Goal: Task Accomplishment & Management: Manage account settings

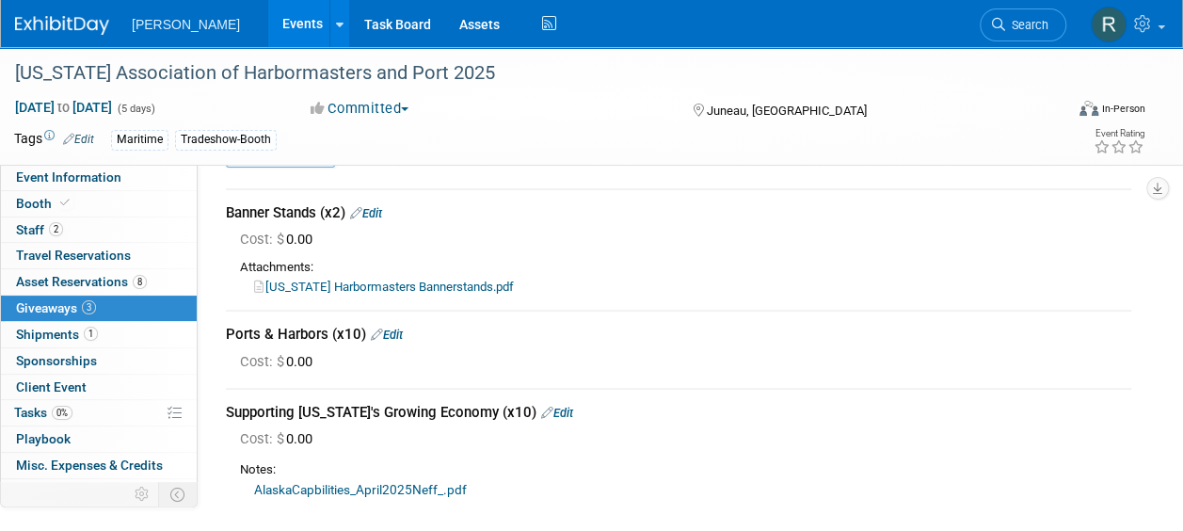
scroll to position [188, 0]
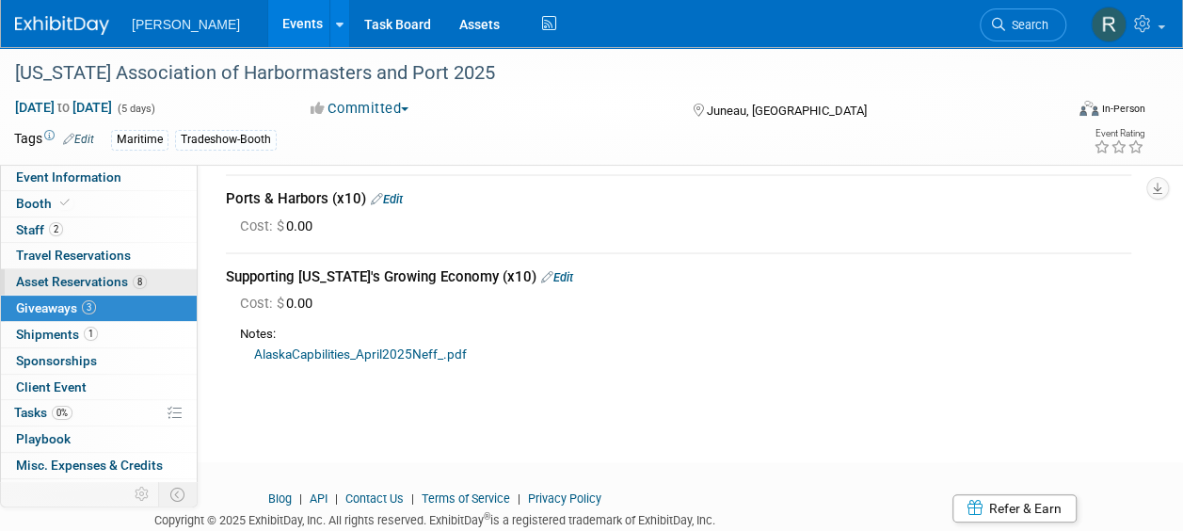
click at [94, 284] on span "Asset Reservations 8" at bounding box center [81, 281] width 131 height 15
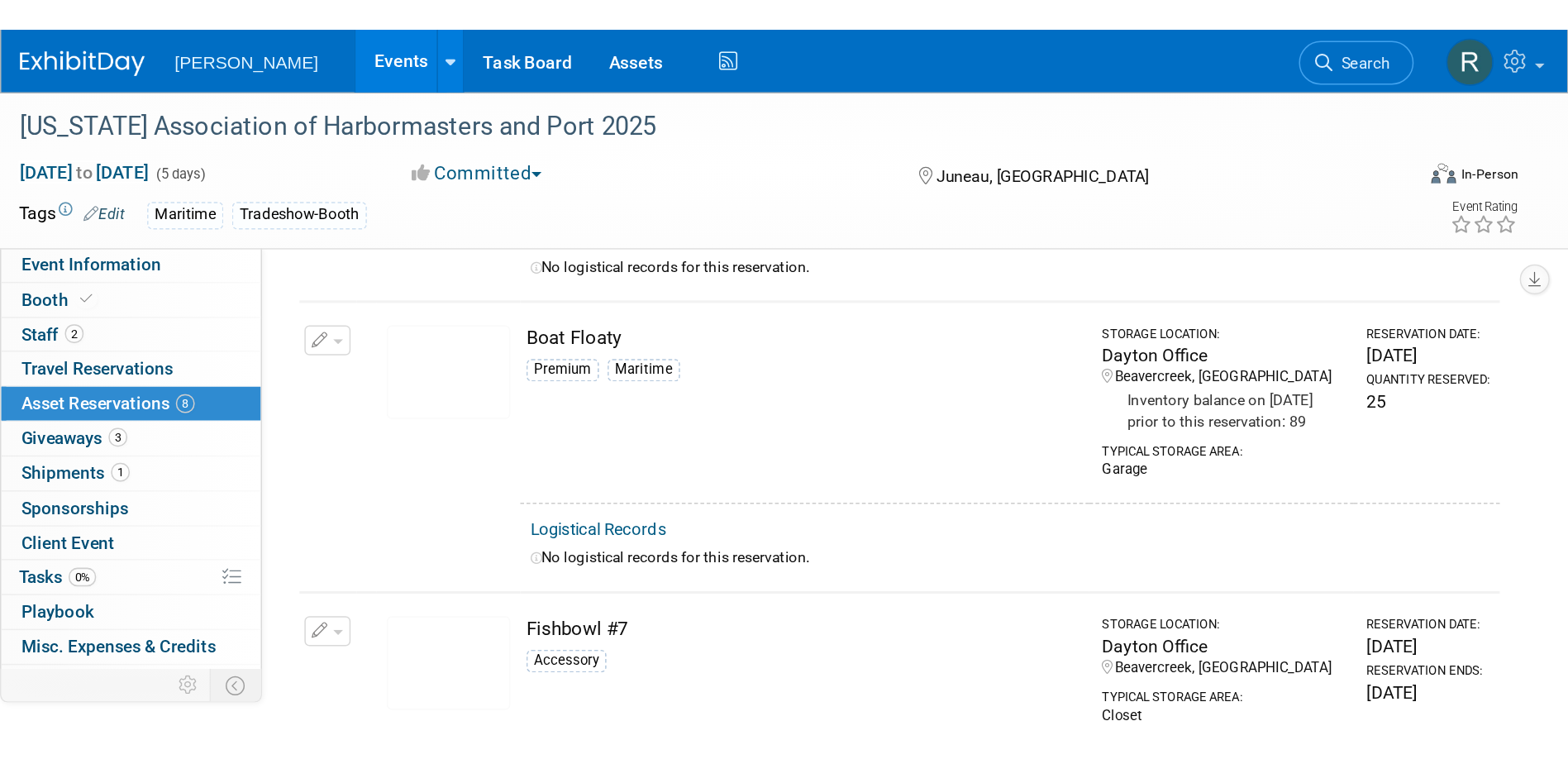
scroll to position [0, 0]
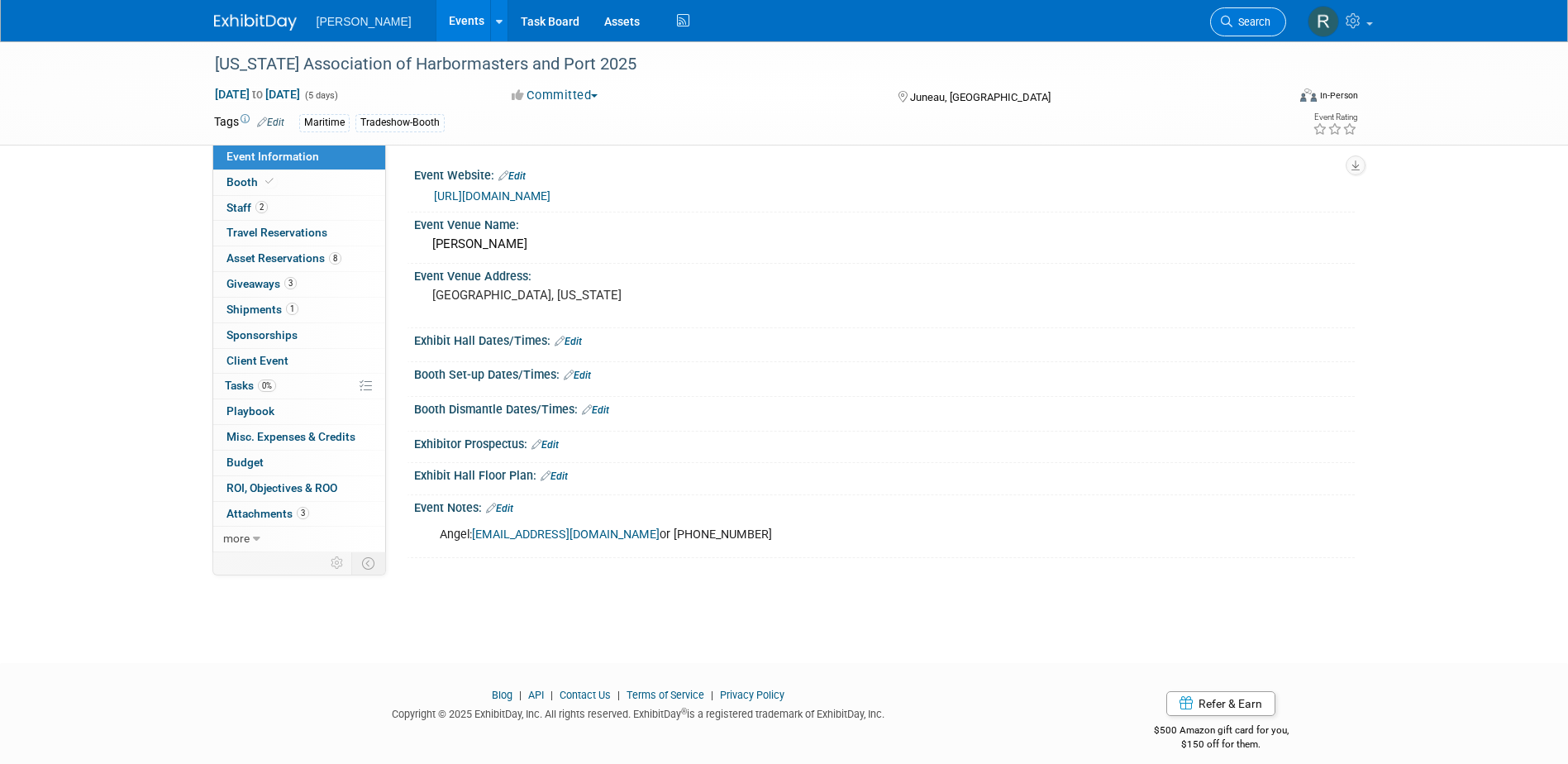
click at [1253, 16] on span "Search" at bounding box center [1251, 22] width 38 height 12
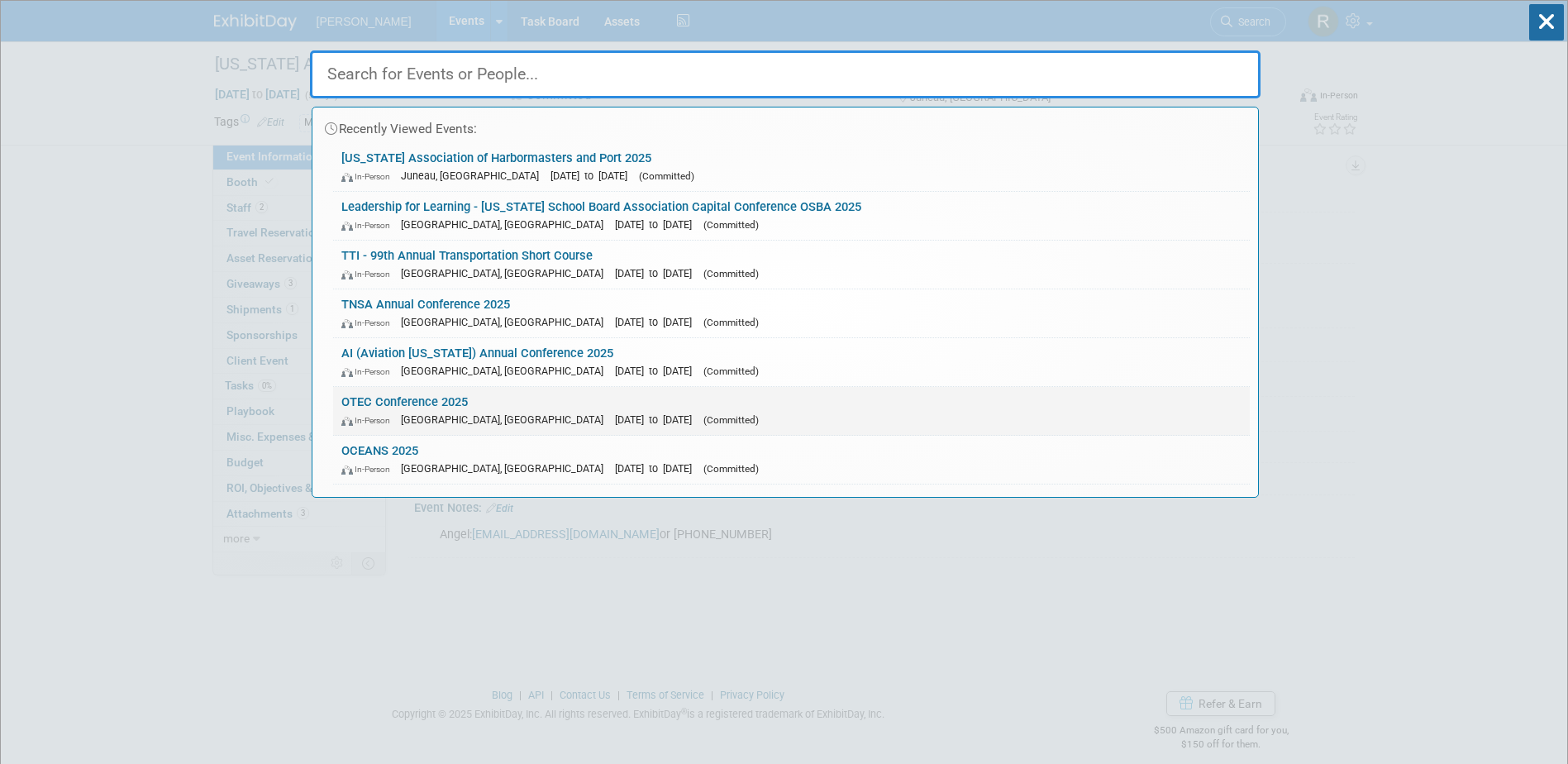
click at [489, 429] on link "OTEC Conference 2025 In-Person Columbus, OH Oct 14, 2025 to Oct 15, 2025 (Commi…" at bounding box center [791, 410] width 917 height 48
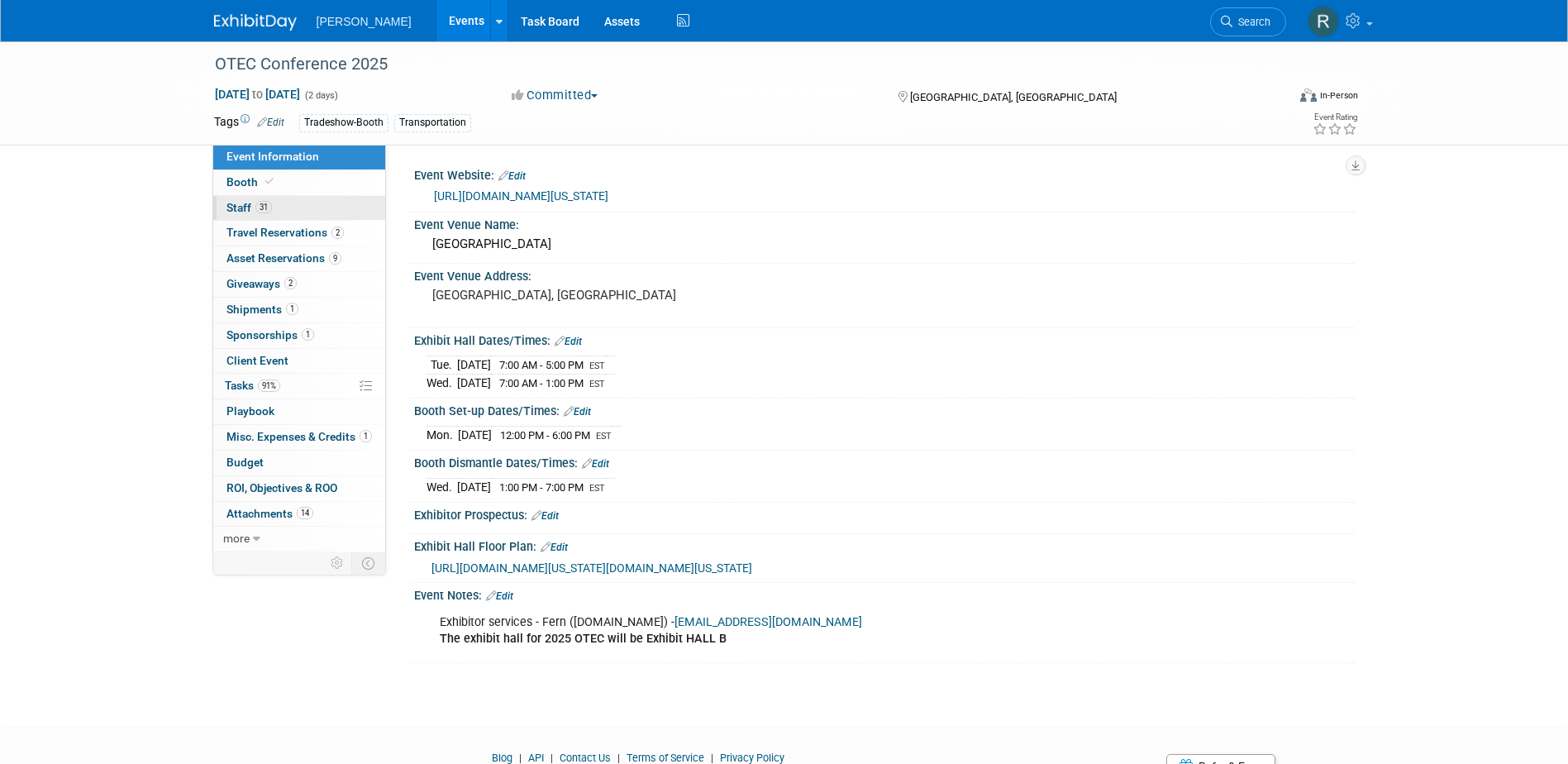
click at [293, 213] on link "31 Staff 31" at bounding box center [300, 208] width 172 height 25
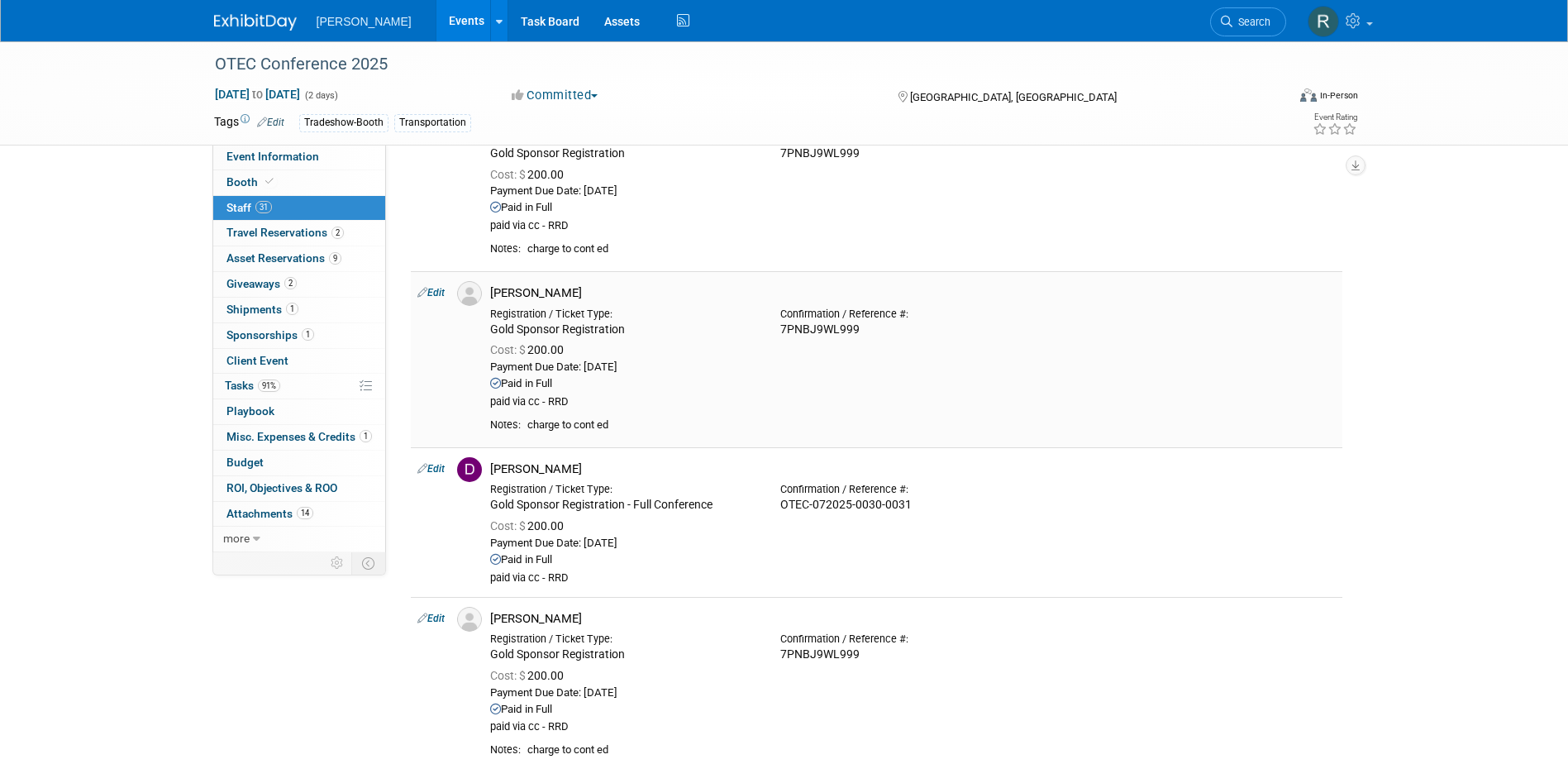
scroll to position [661, 0]
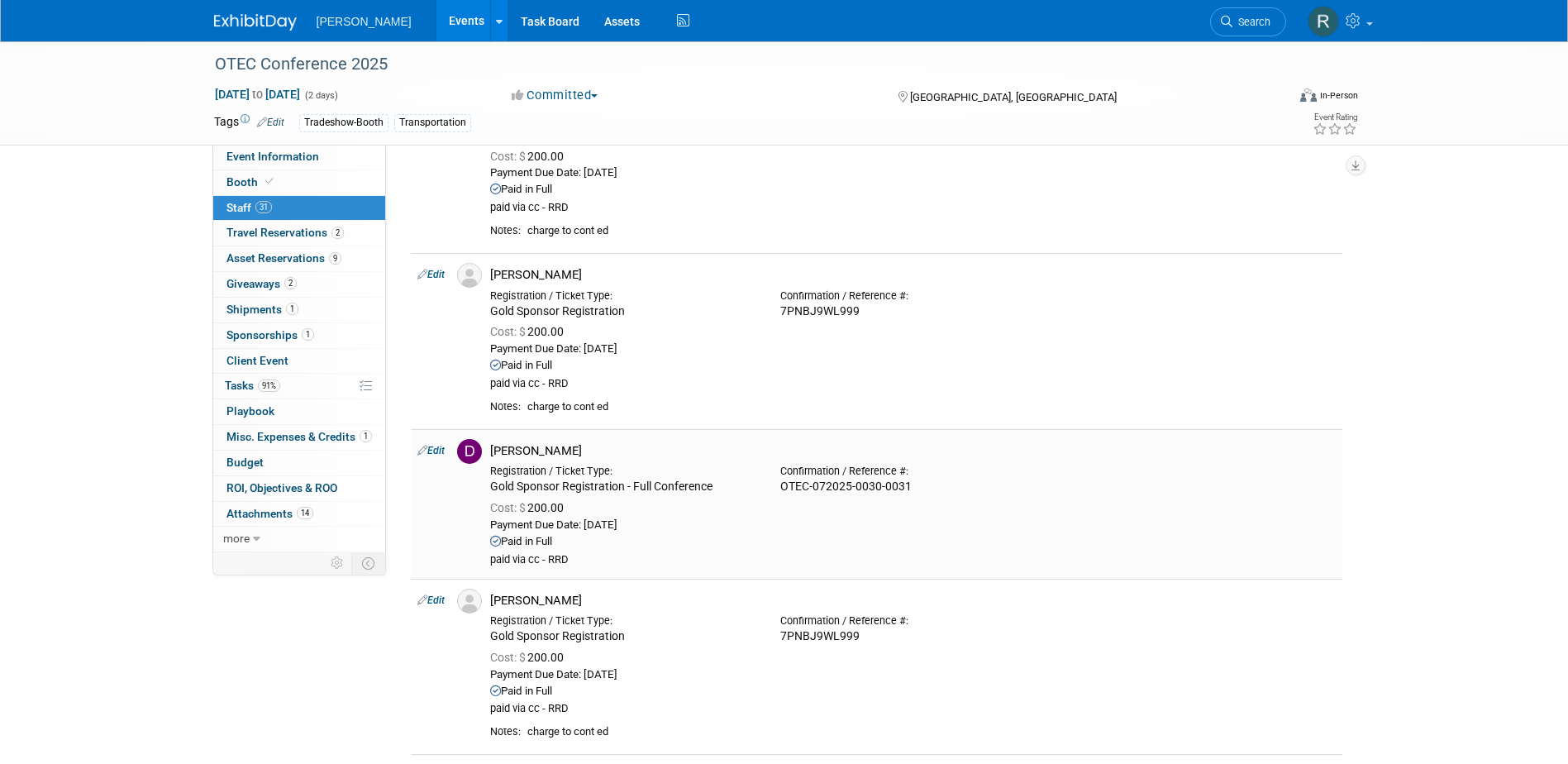
click at [437, 452] on link "Edit" at bounding box center [430, 450] width 27 height 11
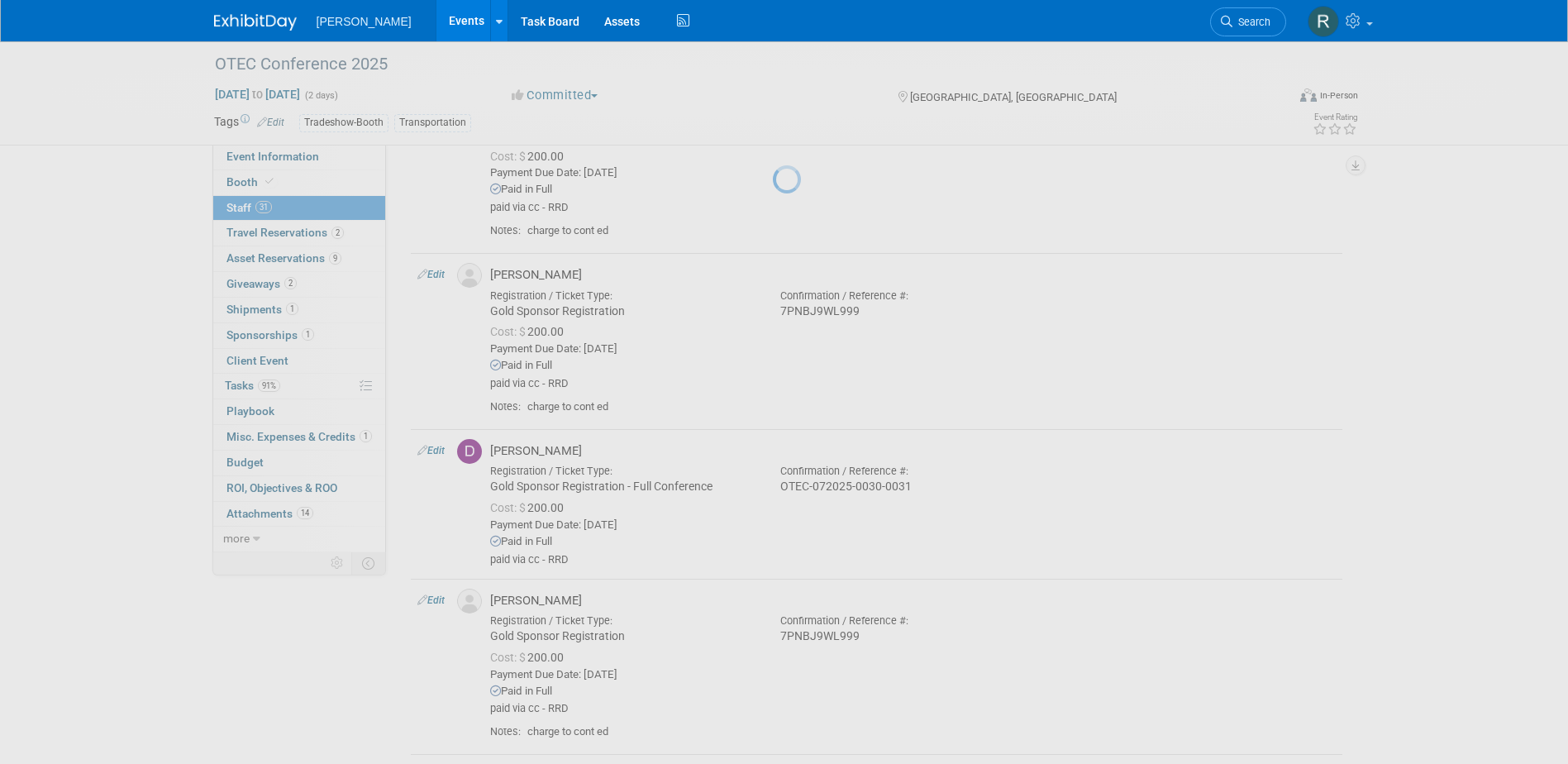
select select "0bb4e507-3e81-4a61-9f82-c53c6e8d05a7"
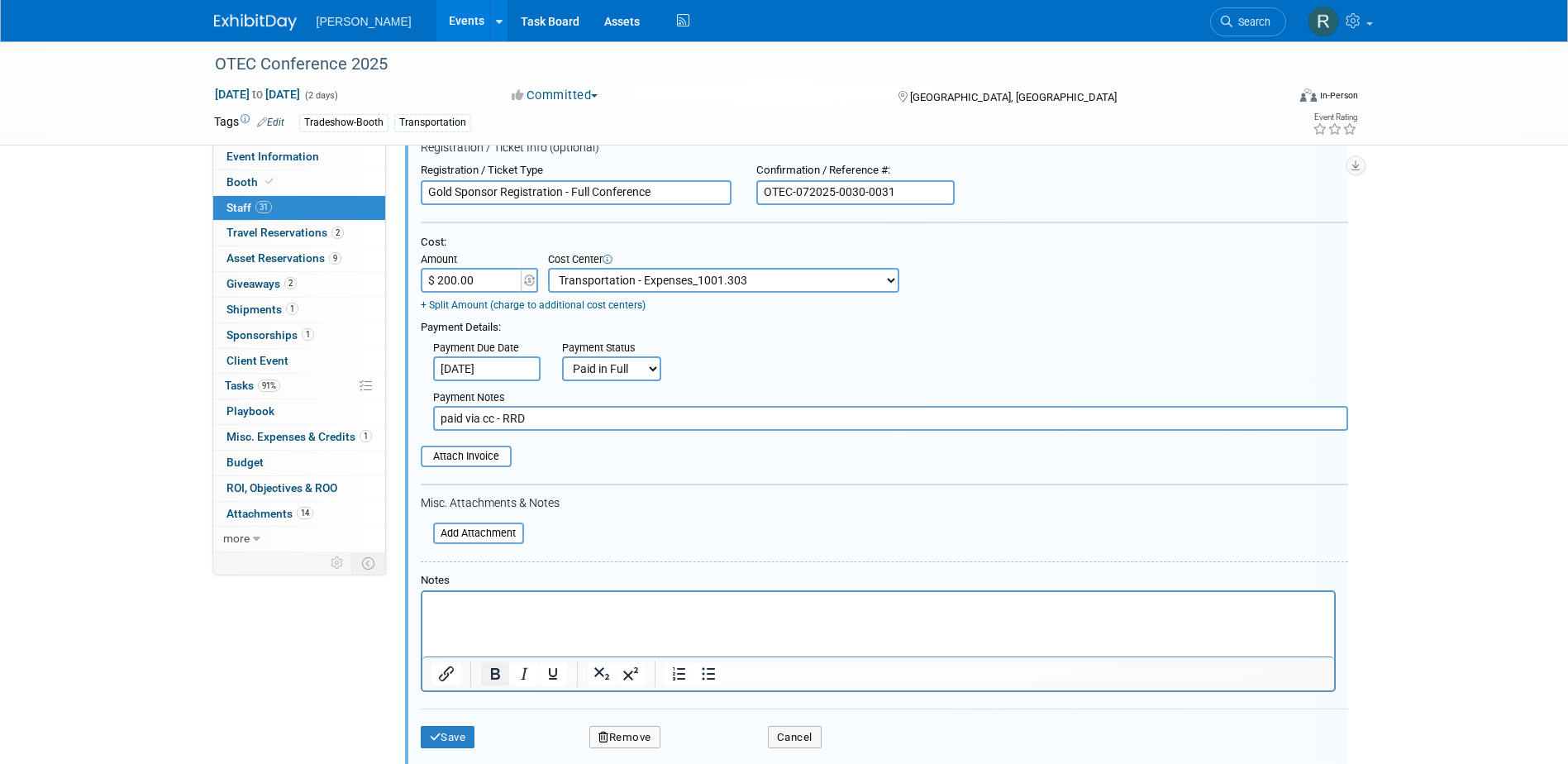
scroll to position [1150, 0]
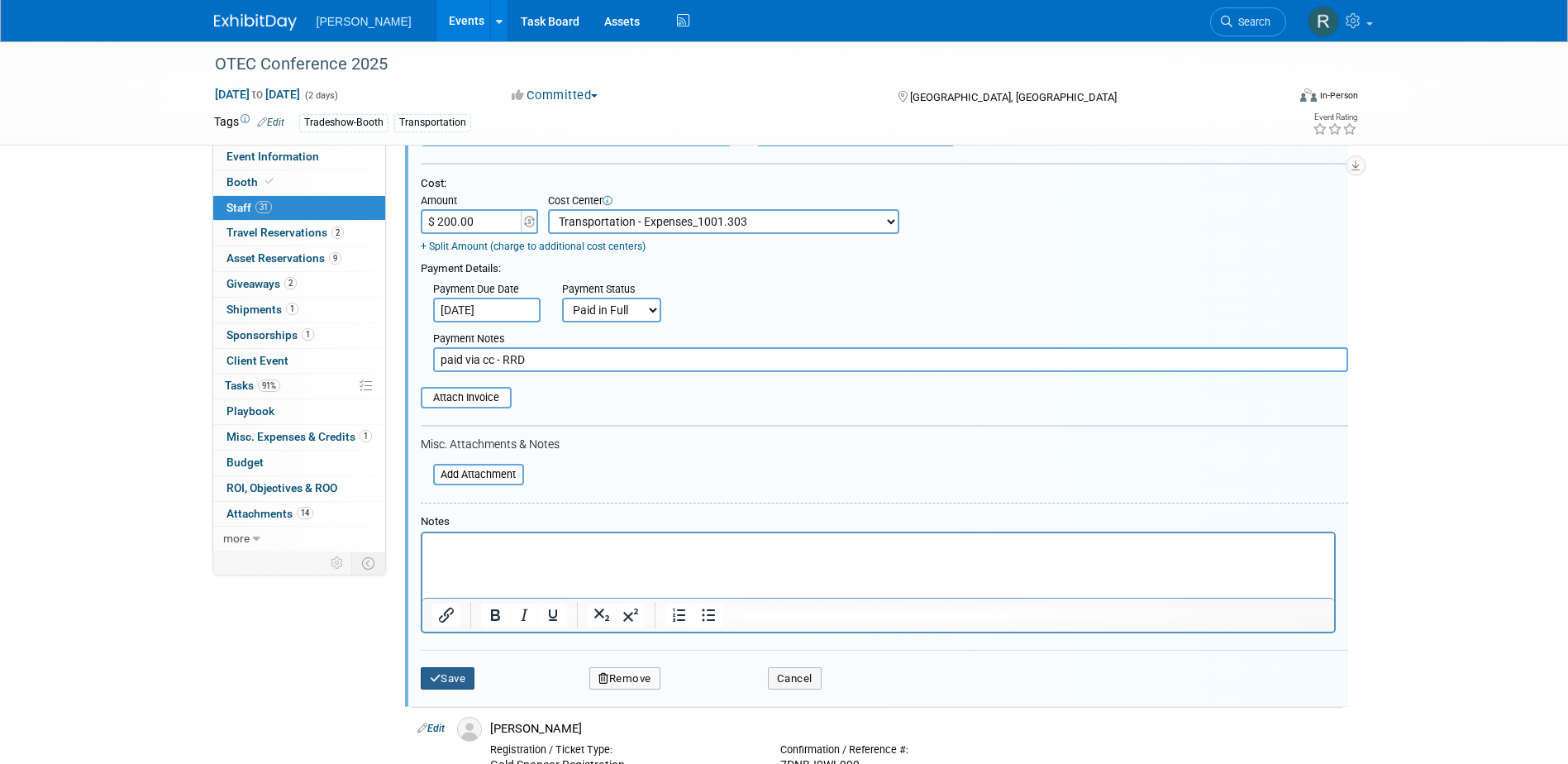
click at [463, 671] on button "Save" at bounding box center [448, 678] width 54 height 23
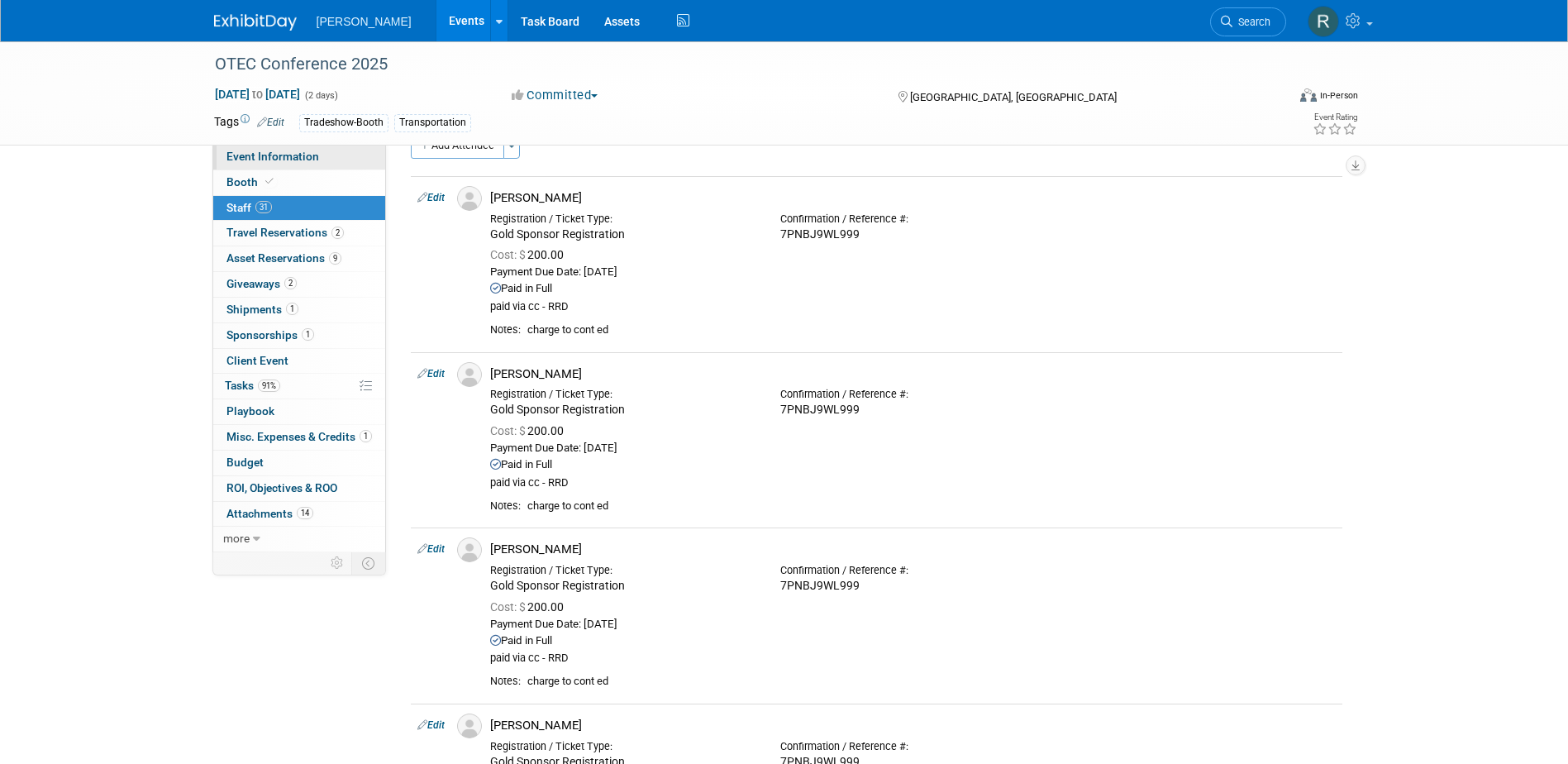
scroll to position [0, 0]
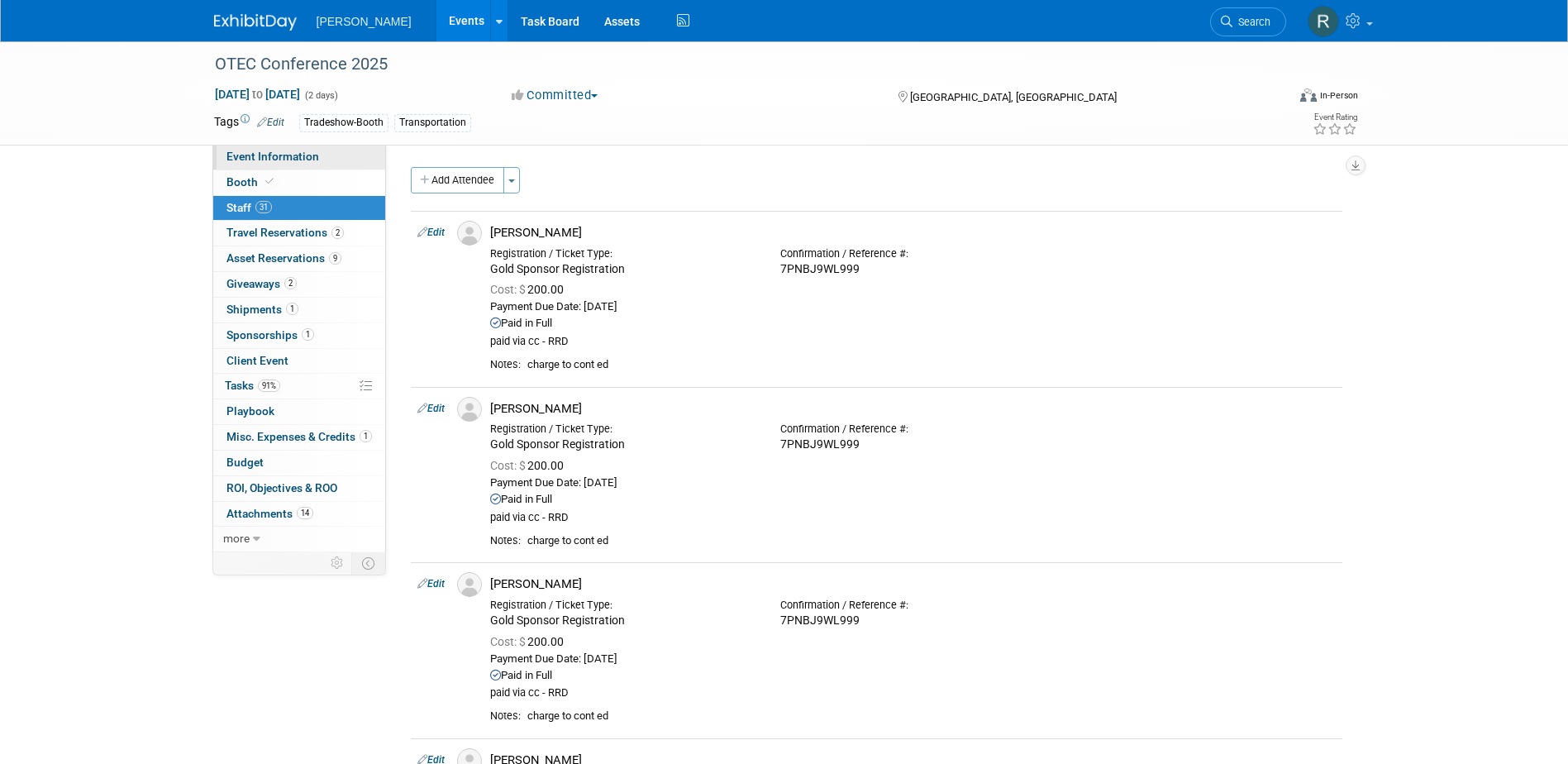
click at [246, 156] on span "Event Information" at bounding box center [272, 155] width 92 height 13
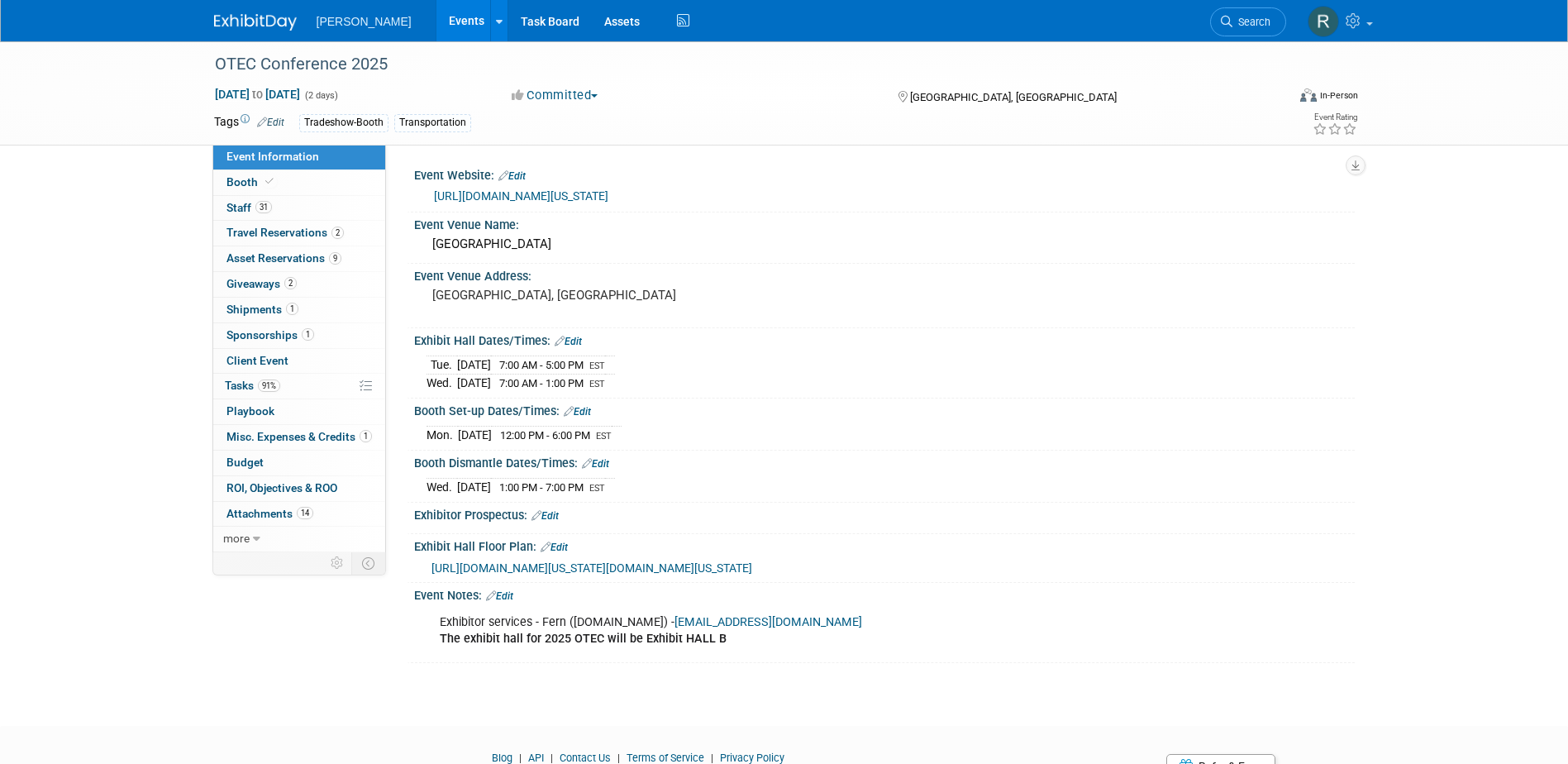
click at [542, 194] on link "https://www.transportation.ohio.gov/about-us/events/otec" at bounding box center [521, 196] width 175 height 13
click at [261, 208] on span "31" at bounding box center [264, 207] width 17 height 12
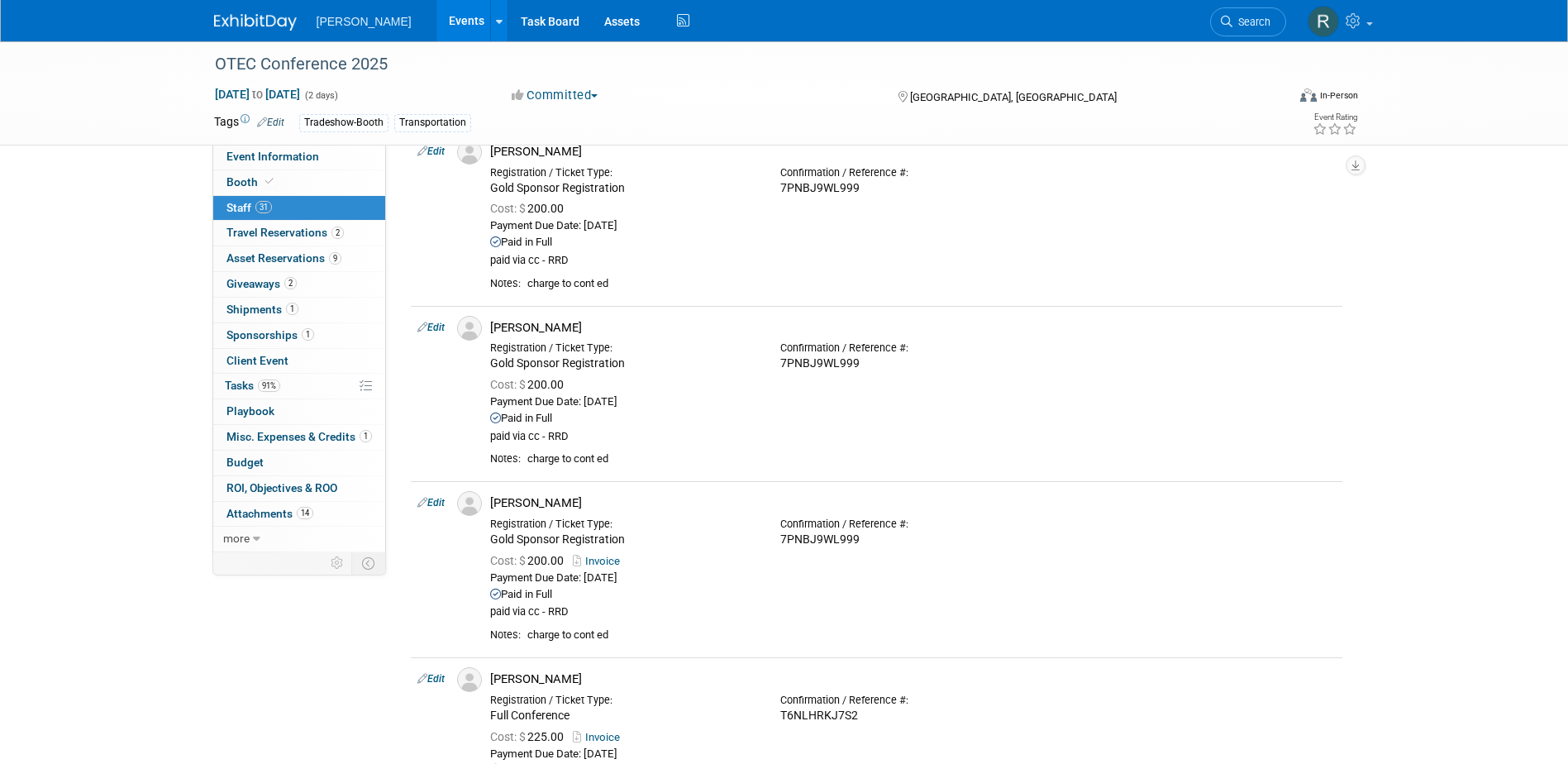
scroll to position [3058, 0]
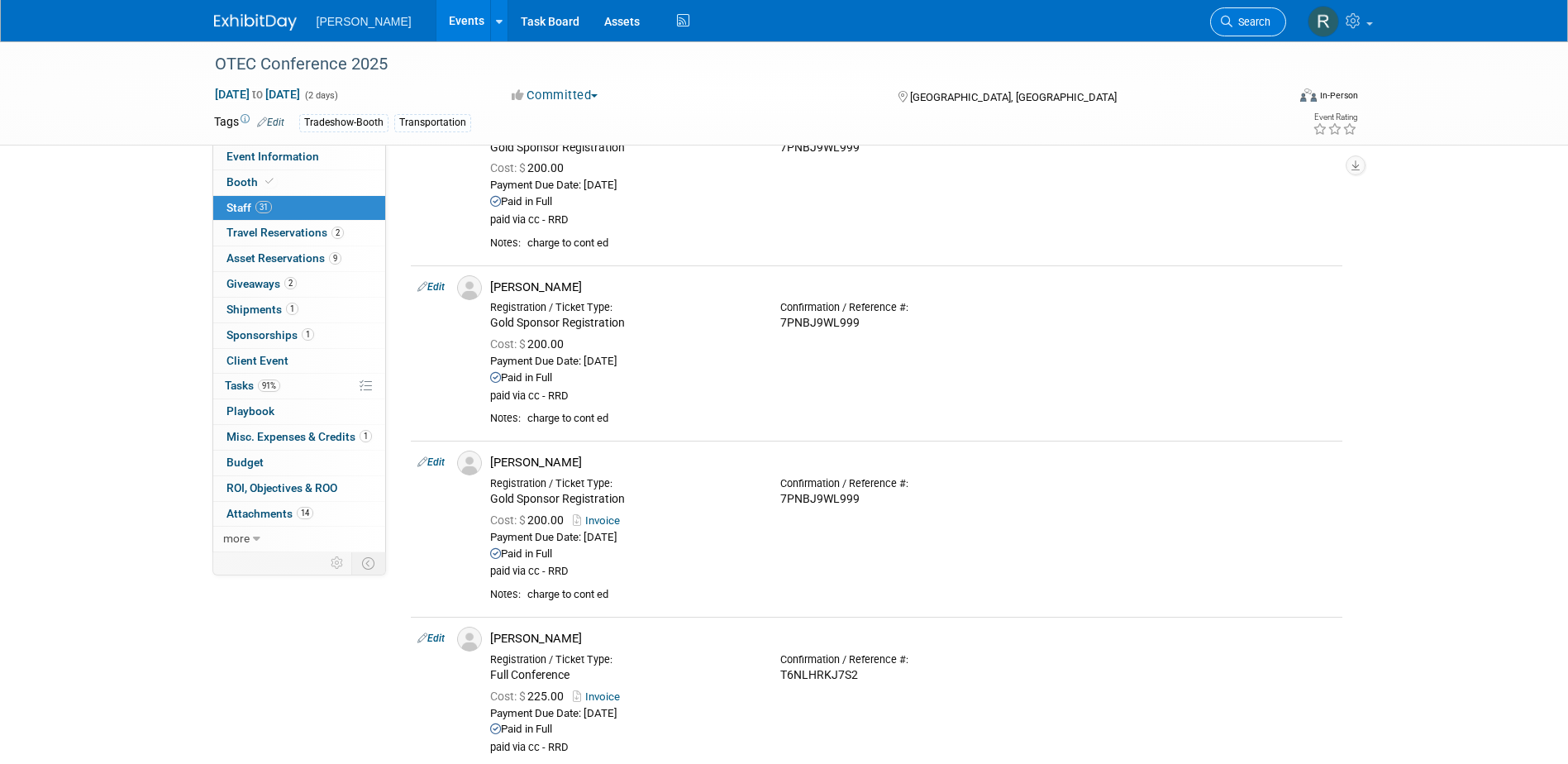
click at [1252, 21] on span "Search" at bounding box center [1251, 22] width 38 height 12
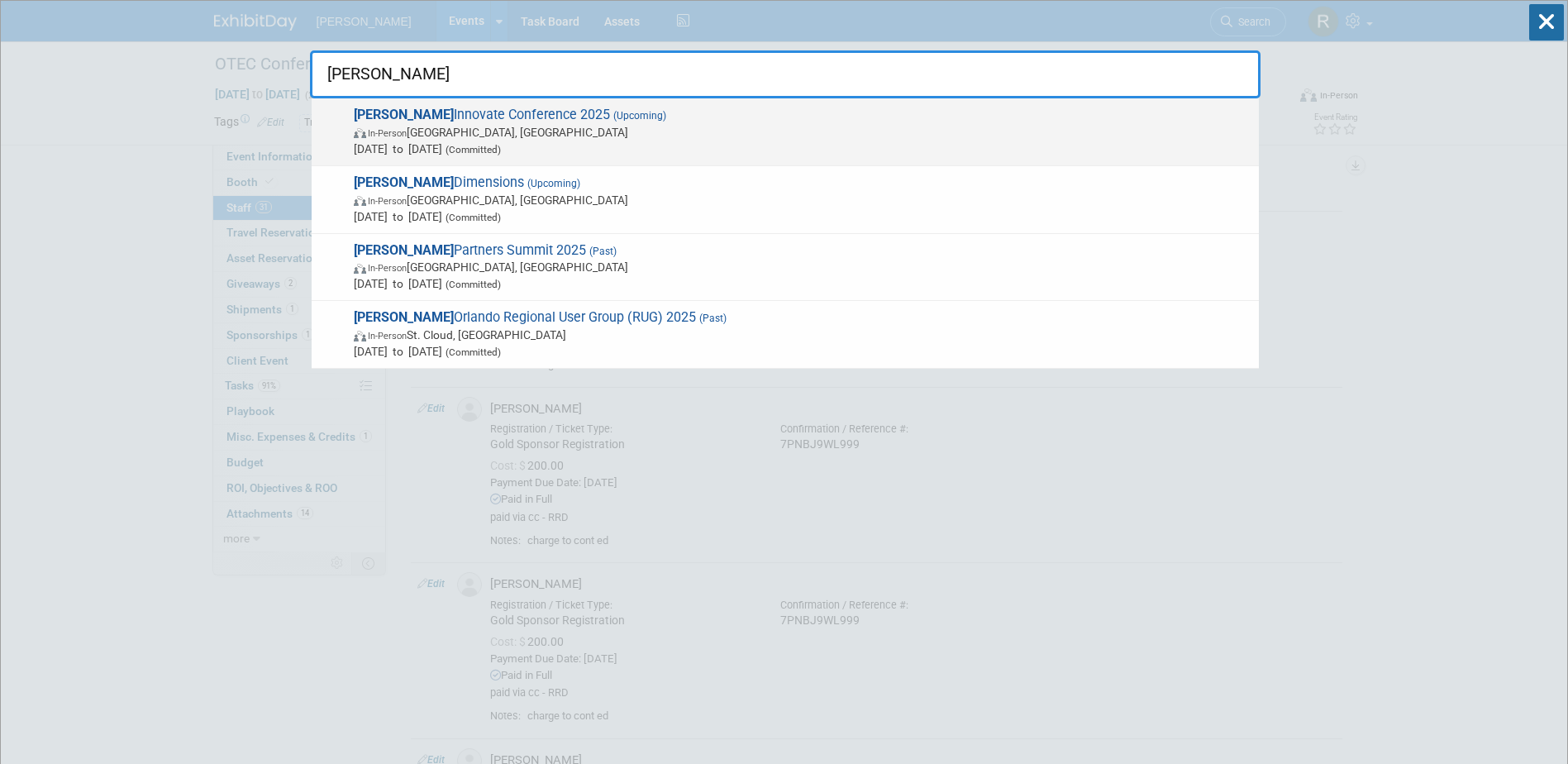
type input "Trimble"
click at [445, 119] on span "Trimble Innovate Conference 2025 (Upcoming) In-Person Salt Lake City, UT Oct 14…" at bounding box center [799, 131] width 902 height 50
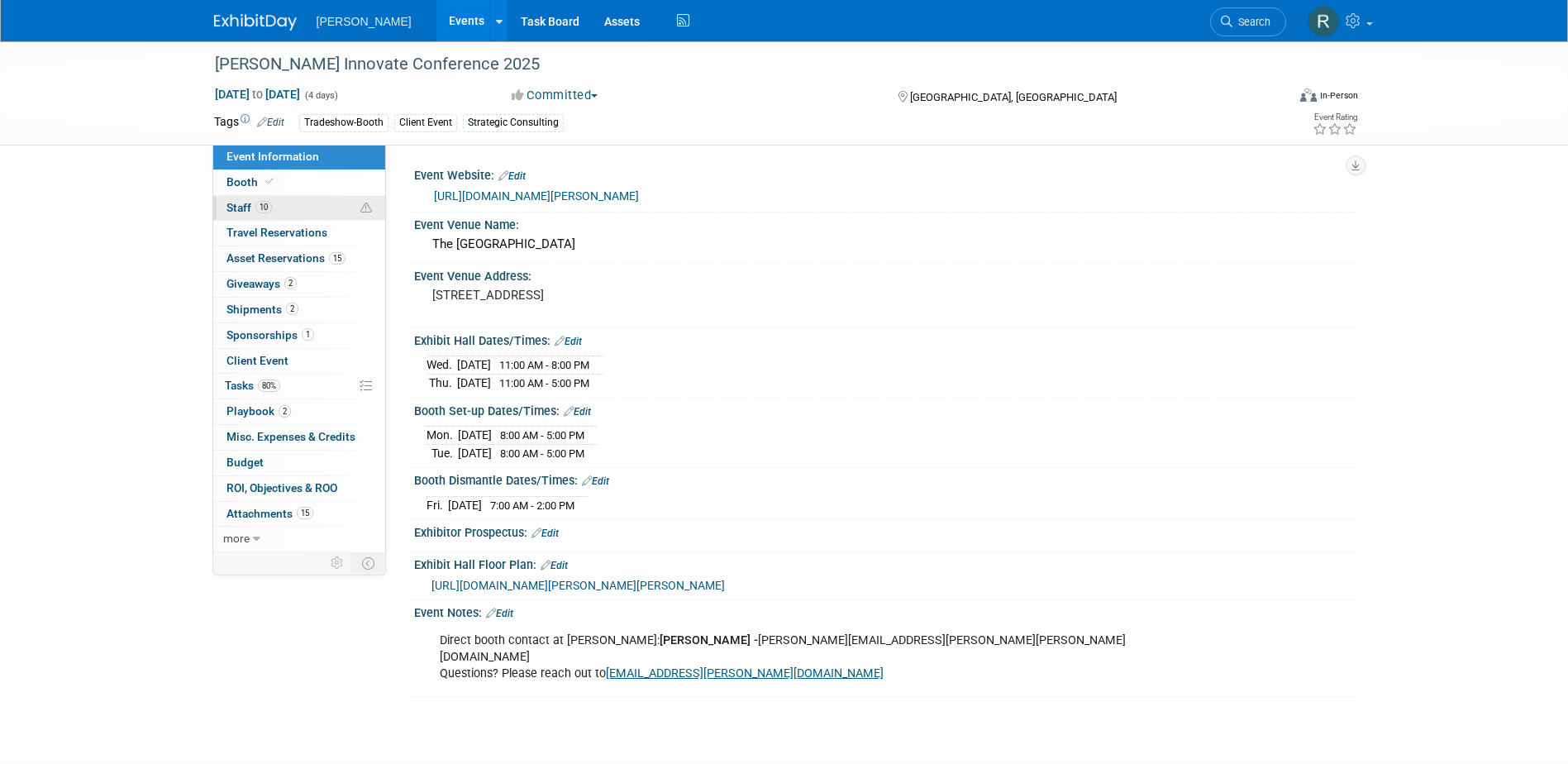
click at [262, 209] on span "10" at bounding box center [264, 207] width 17 height 12
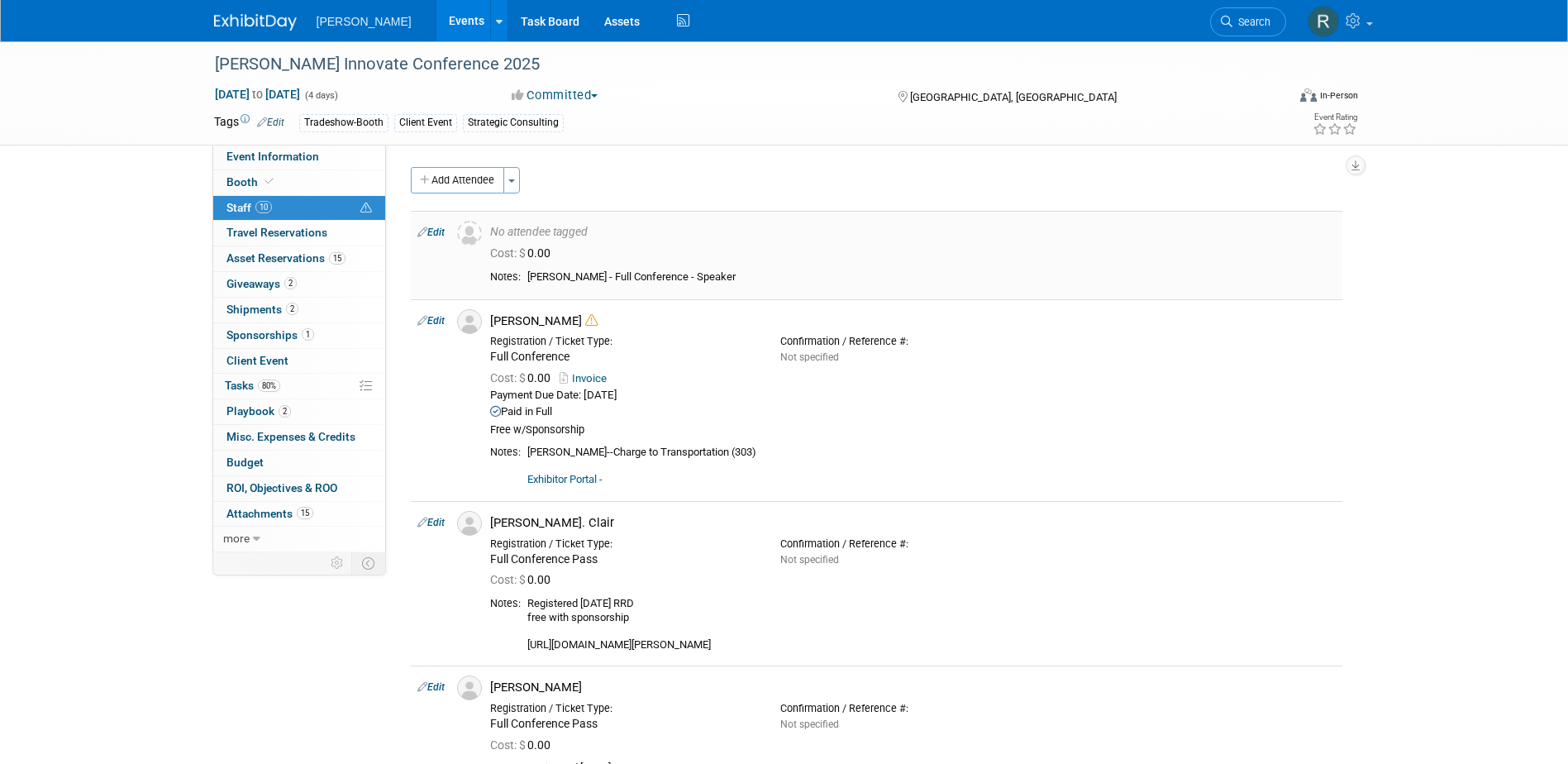
click at [433, 236] on link "Edit" at bounding box center [430, 232] width 27 height 11
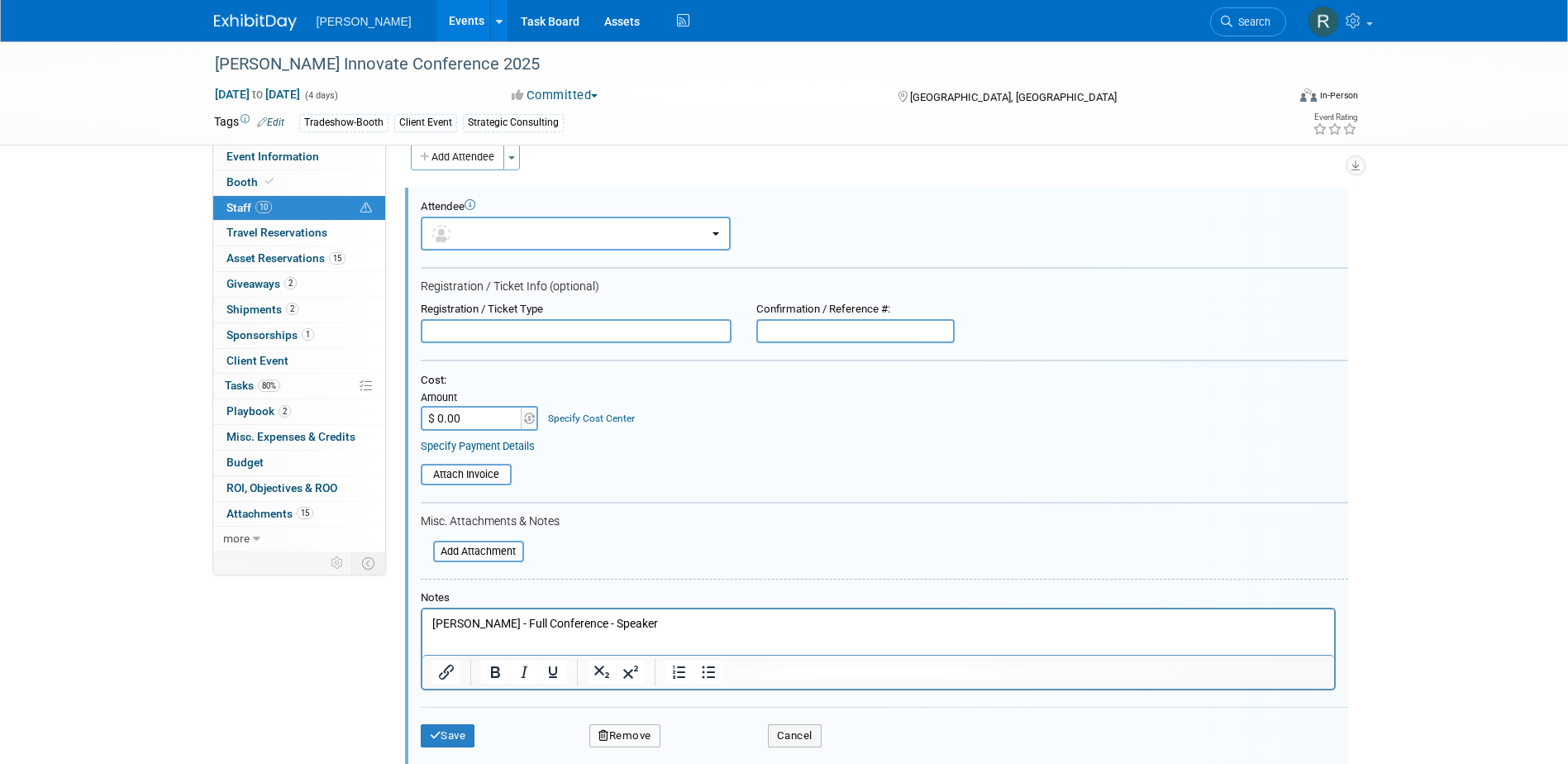
click at [499, 335] on input "text" at bounding box center [576, 331] width 311 height 25
type input "Full Conference"
click at [490, 420] on input "$ 0.00" at bounding box center [473, 418] width 104 height 25
type input "$ 1,600.00"
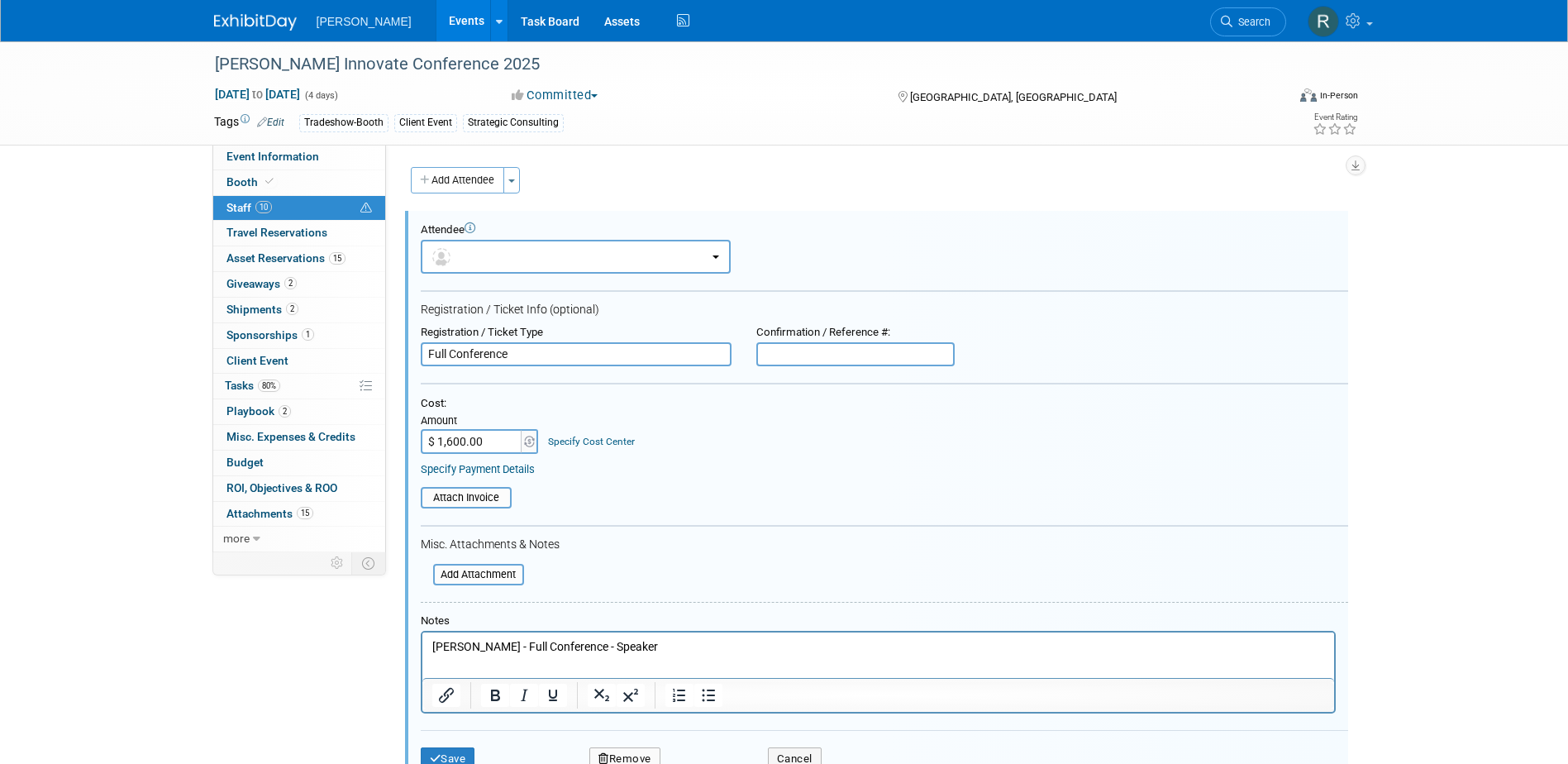
click at [586, 436] on link "Specify Cost Center" at bounding box center [591, 441] width 87 height 11
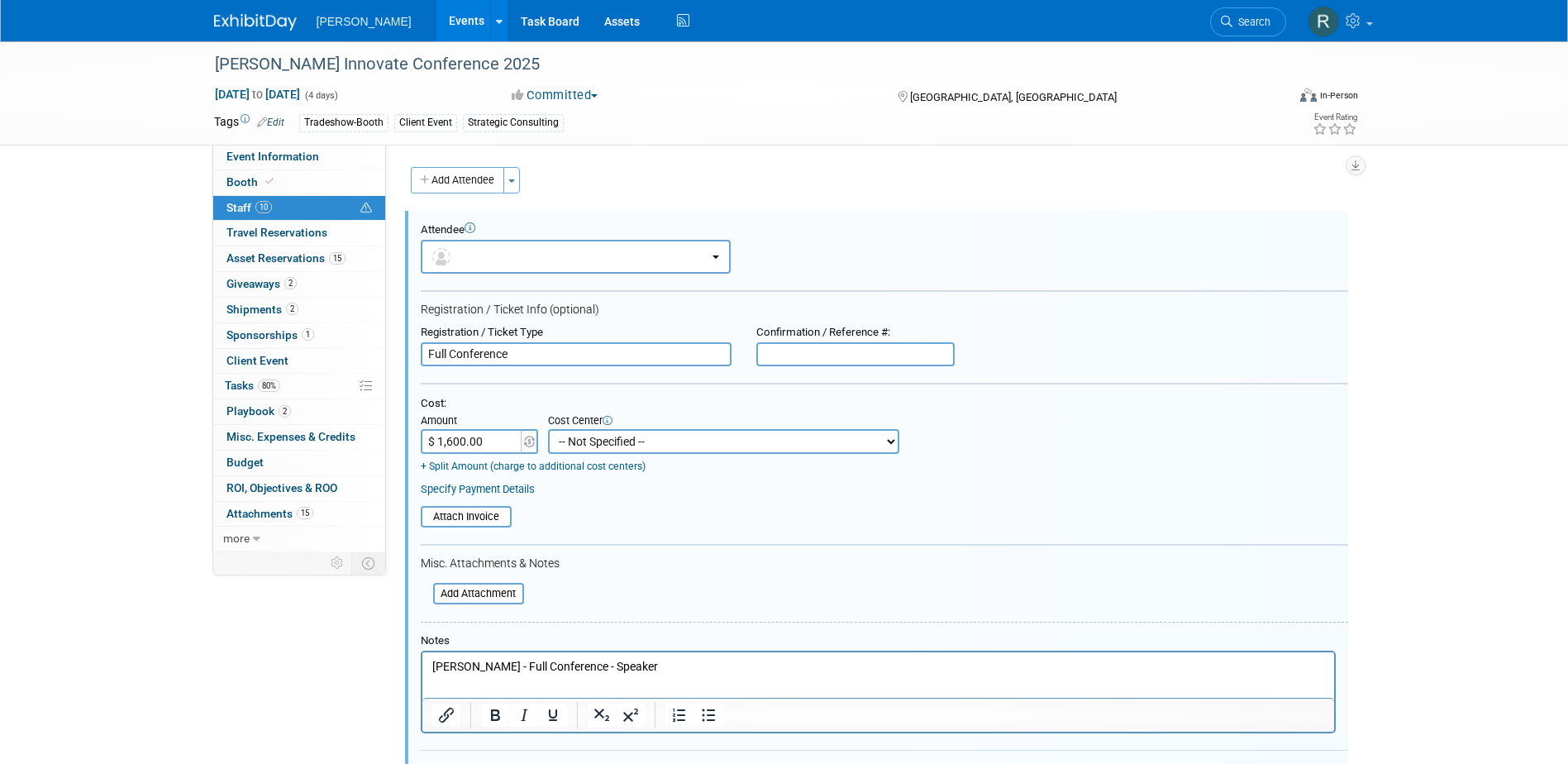
drag, startPoint x: 586, startPoint y: 436, endPoint x: 603, endPoint y: 428, distance: 18.8
click at [586, 436] on select "-- Not Specified -- Advisory Services - Expenses_1001.502 Aerial Acquisition - …" at bounding box center [724, 441] width 351 height 25
select select "18966245"
click at [548, 429] on select "-- Not Specified -- Advisory Services - Expenses_1001.502 Aerial Acquisition - …" at bounding box center [724, 441] width 351 height 25
click at [509, 490] on link "Specify Payment Details" at bounding box center [478, 489] width 114 height 12
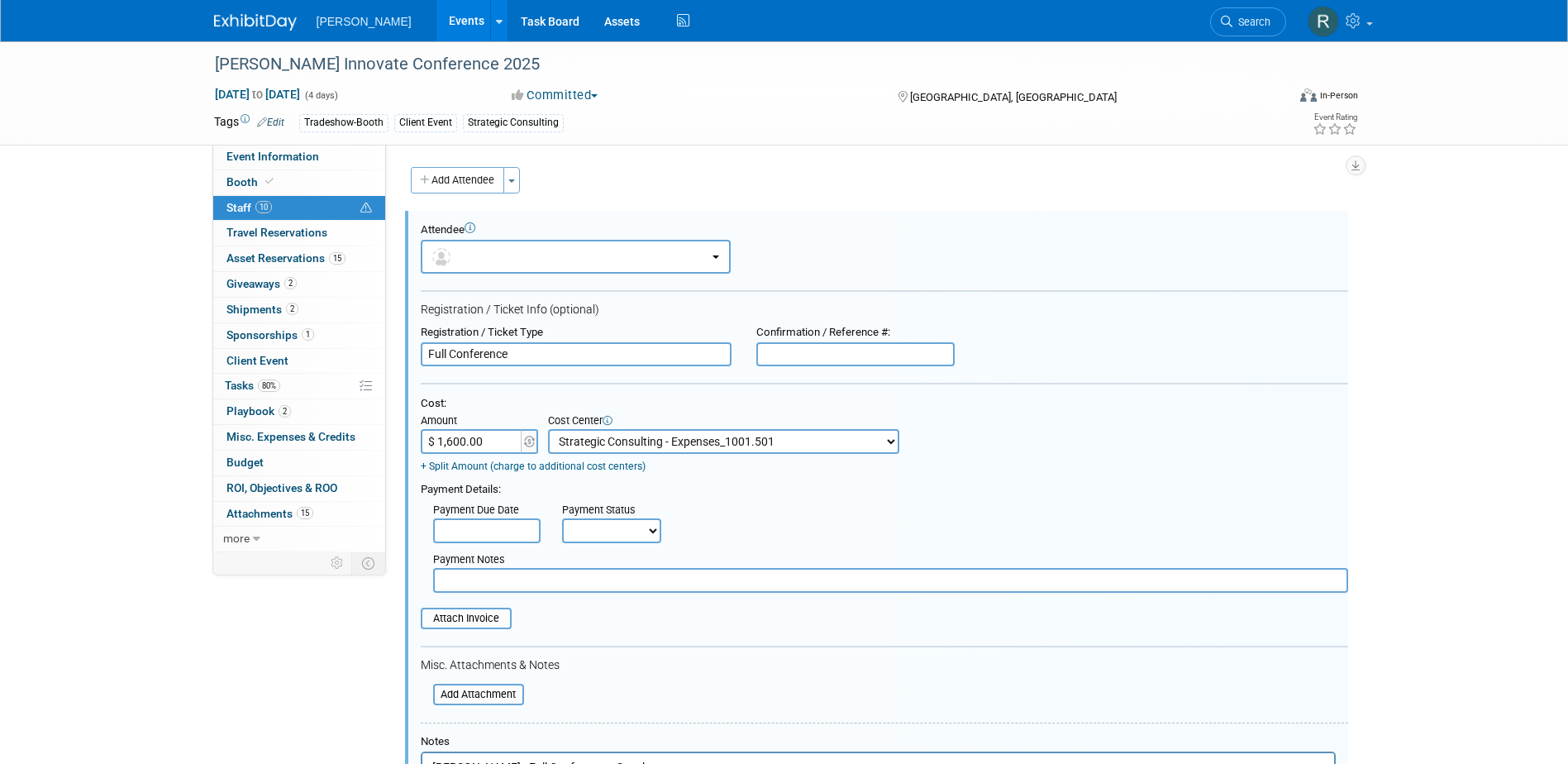
click at [504, 516] on div "Payment Due Date" at bounding box center [485, 510] width 105 height 15
click at [510, 539] on input "text" at bounding box center [487, 530] width 107 height 25
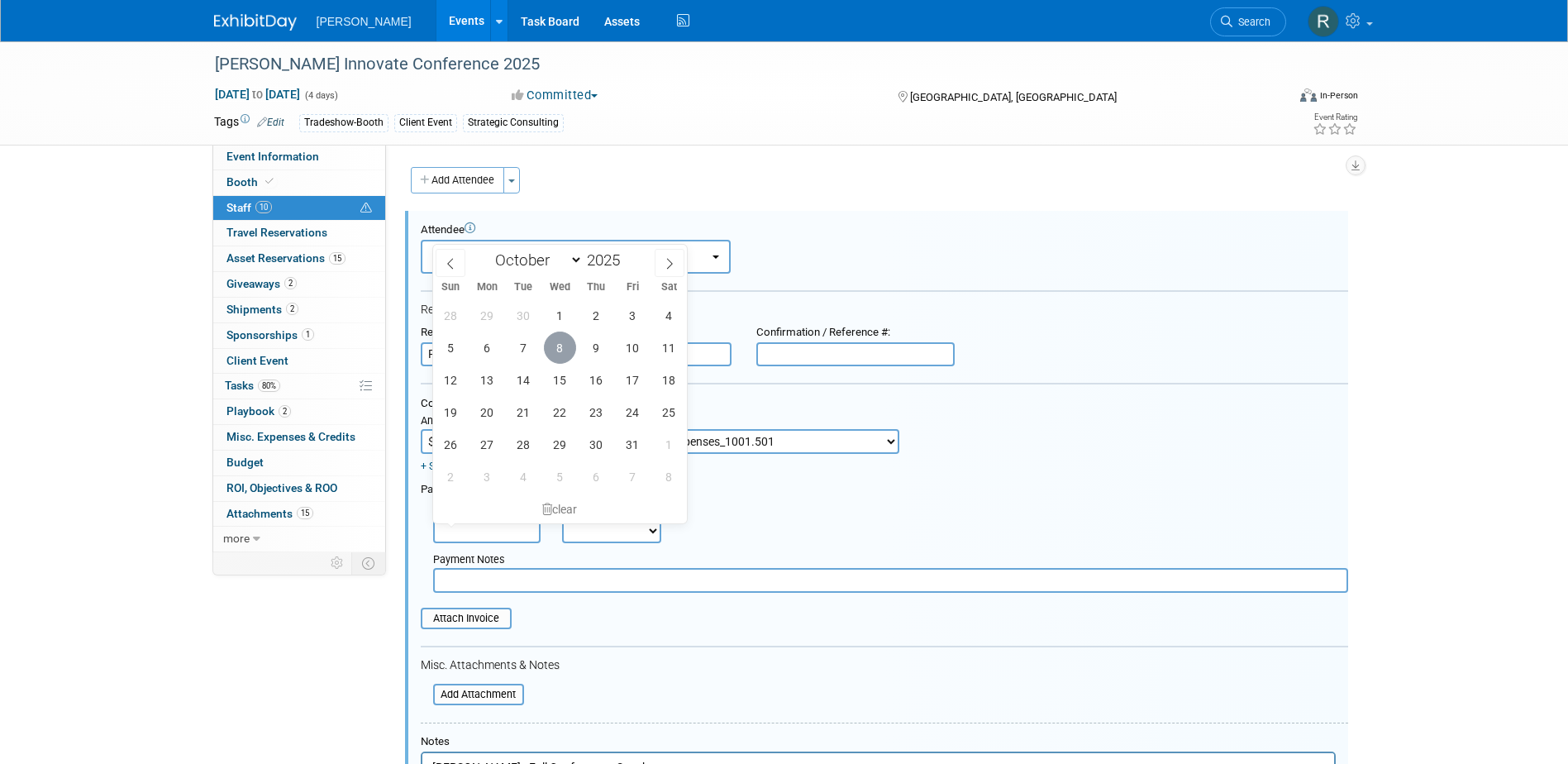
click at [554, 344] on span "8" at bounding box center [560, 347] width 33 height 32
type input "[DATE]"
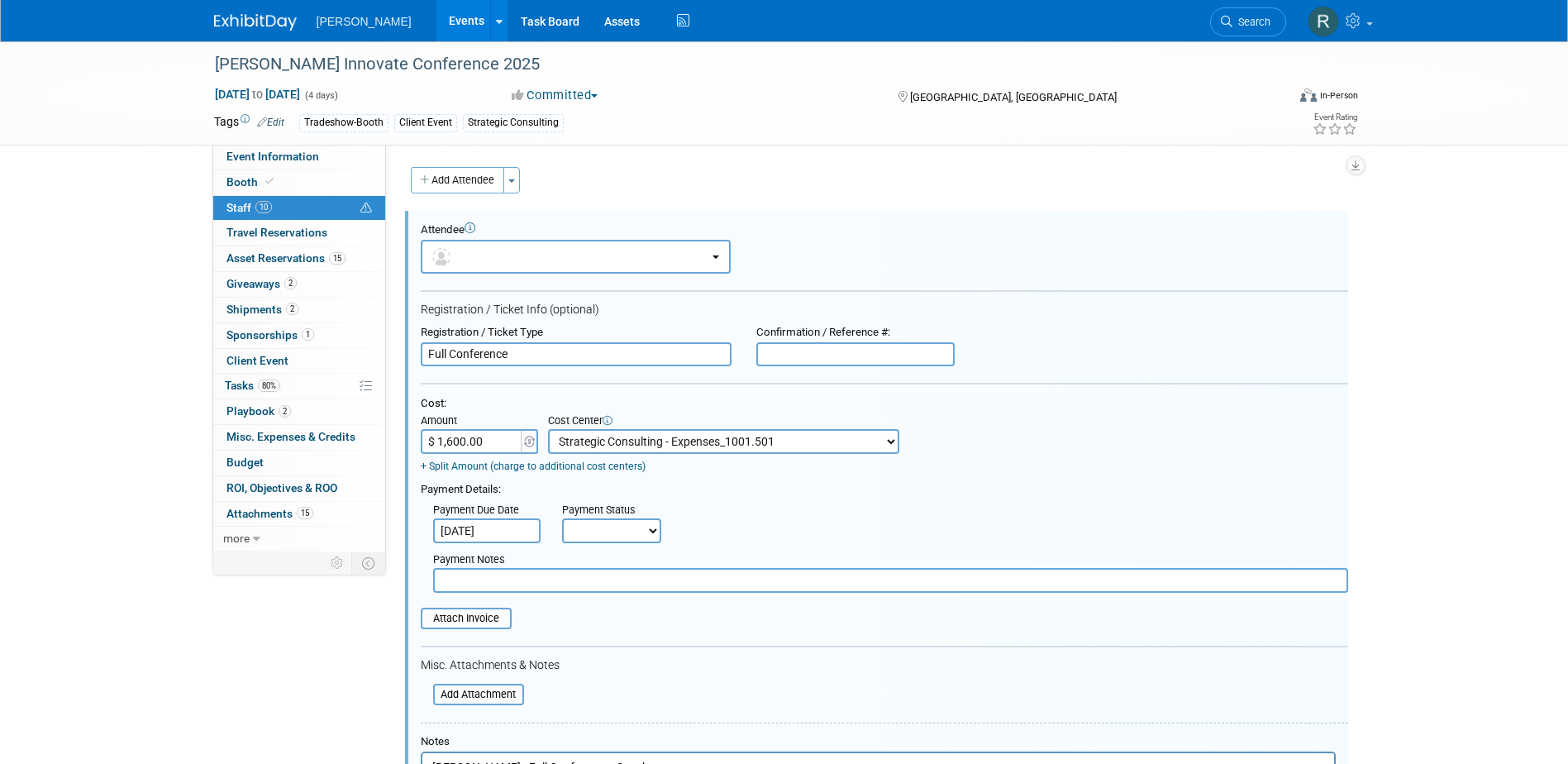
drag, startPoint x: 580, startPoint y: 530, endPoint x: 583, endPoint y: 545, distance: 15.3
click at [580, 530] on select "Not Paid Yet Partially Paid Paid in Full" at bounding box center [611, 530] width 99 height 25
select select "1"
click at [562, 518] on select "Not Paid Yet Partially Paid Paid in Full" at bounding box center [611, 530] width 99 height 25
click at [522, 540] on input "[DATE]" at bounding box center [487, 530] width 107 height 25
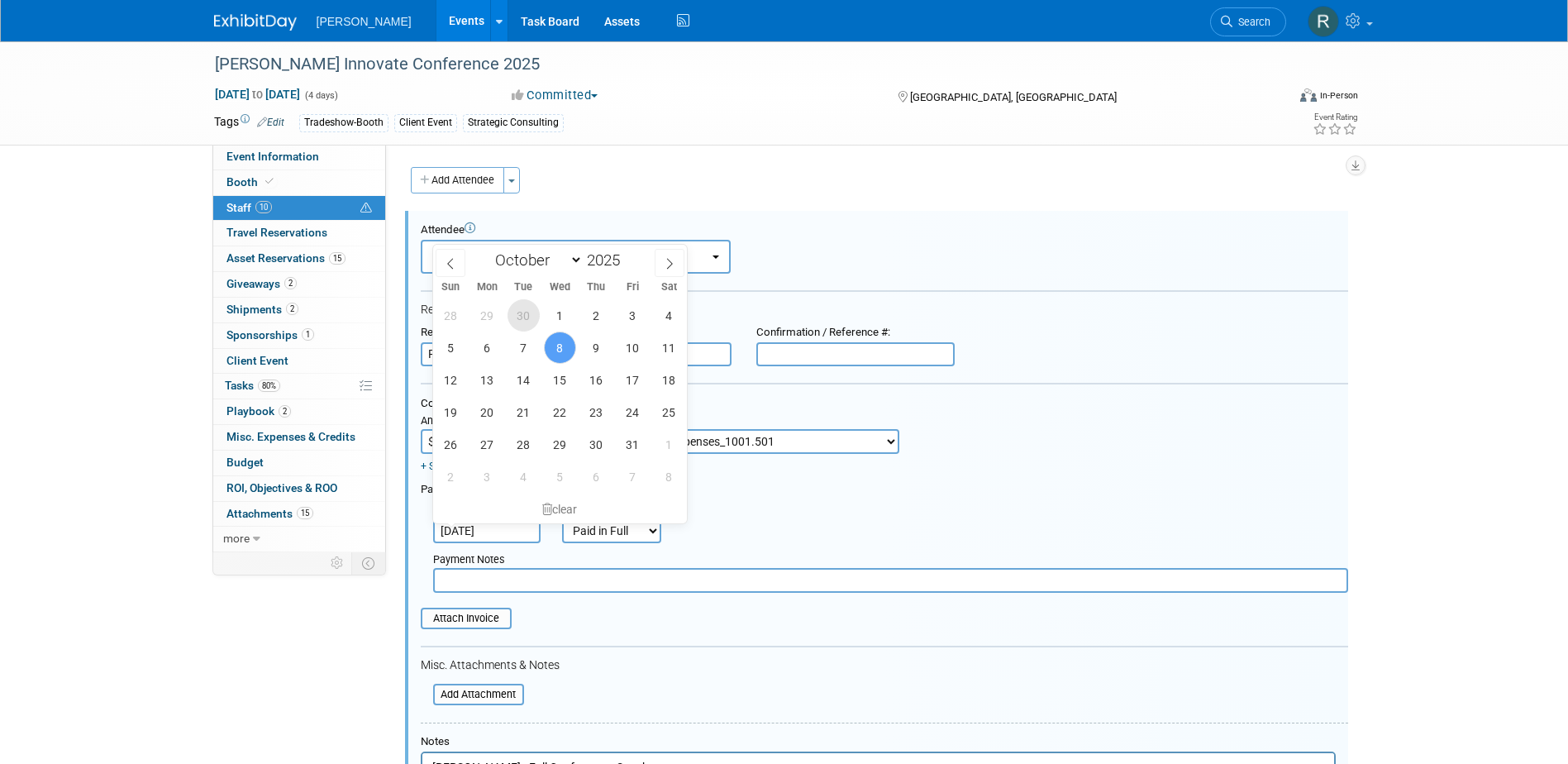
click at [520, 308] on span "30" at bounding box center [524, 315] width 33 height 32
type input "[DATE]"
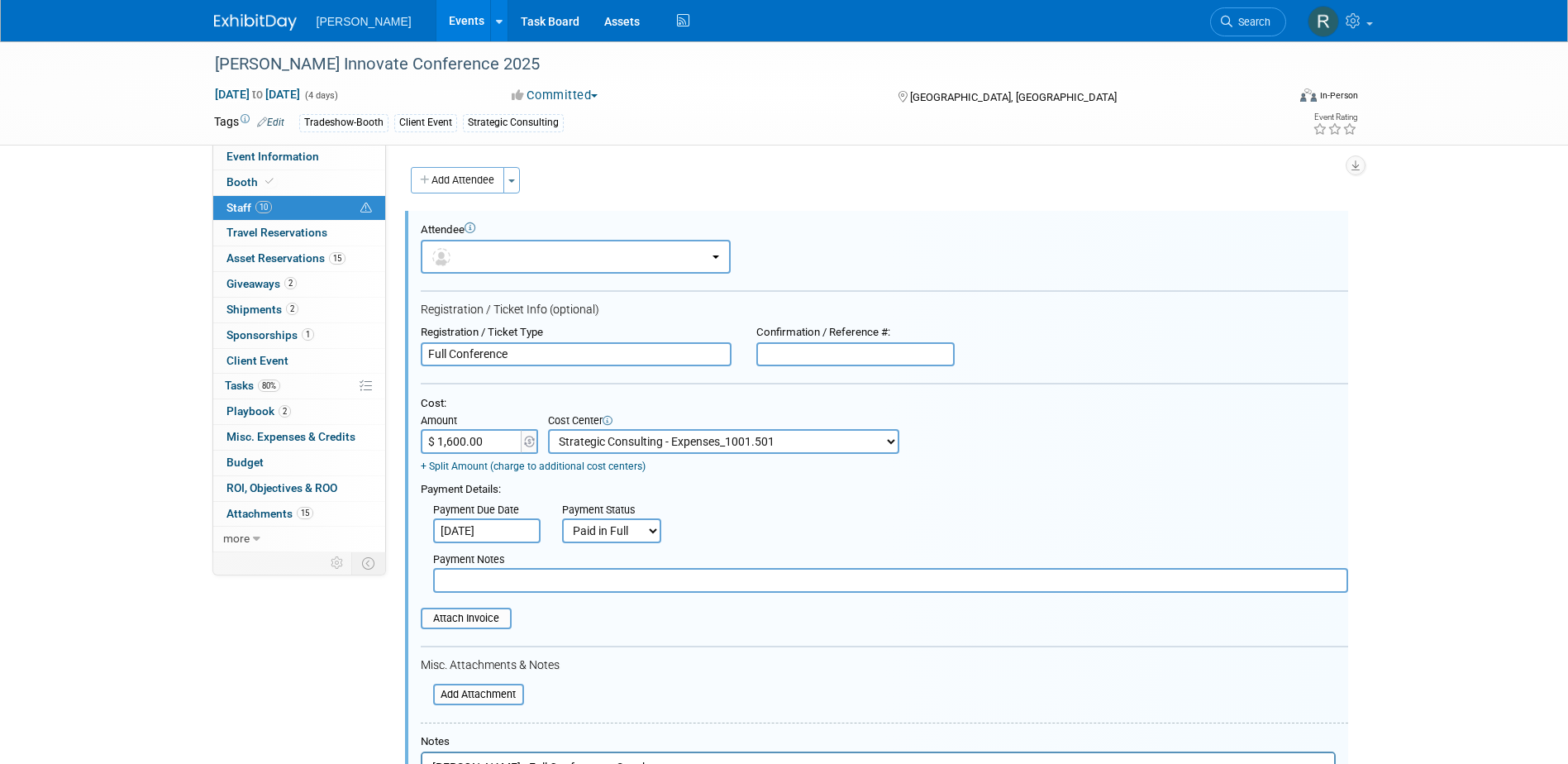
click at [479, 581] on input "text" at bounding box center [891, 580] width 915 height 25
type input "paid via cc - RRD"
click at [438, 618] on input "file" at bounding box center [412, 618] width 197 height 18
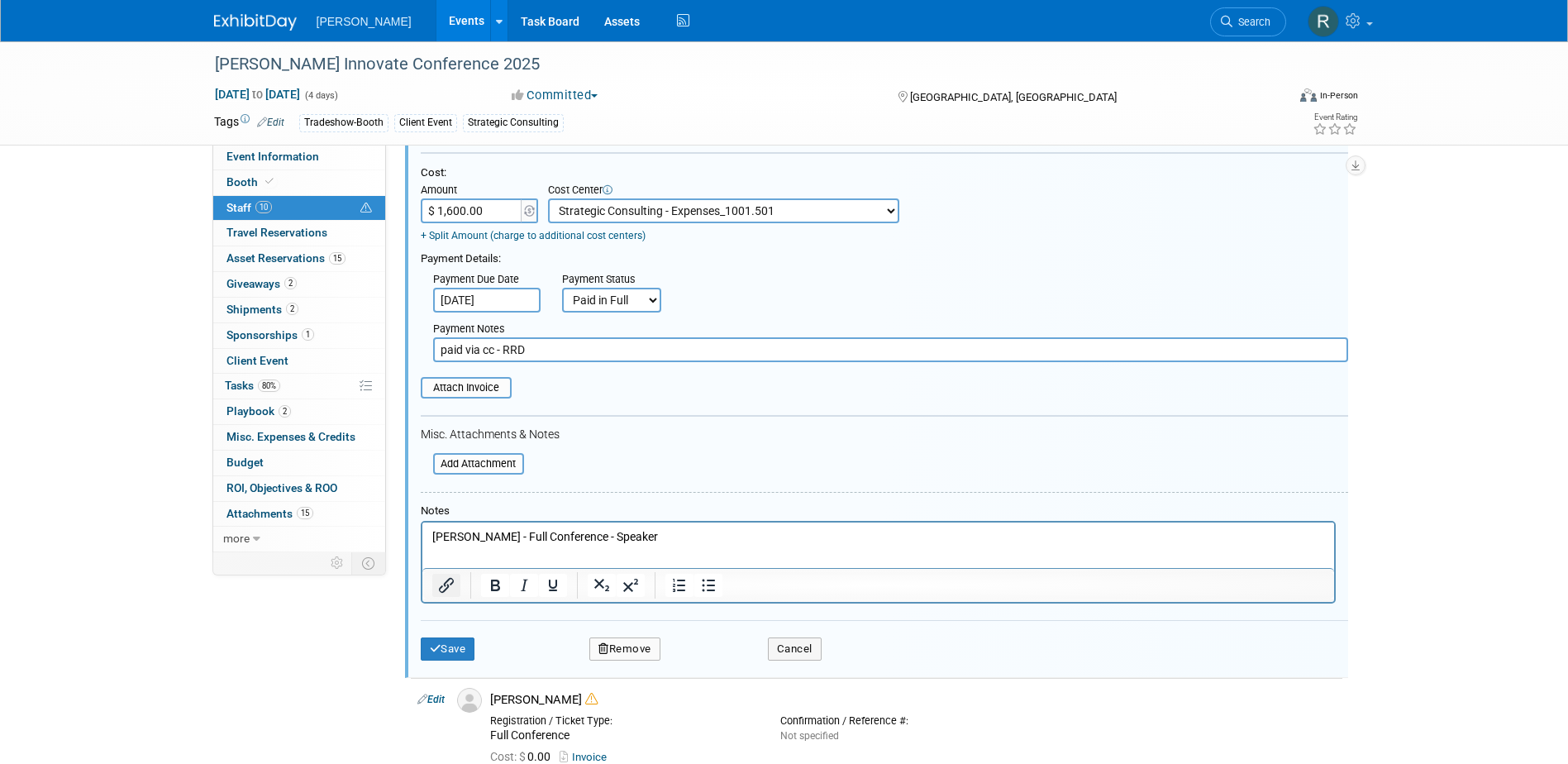
scroll to position [248, 0]
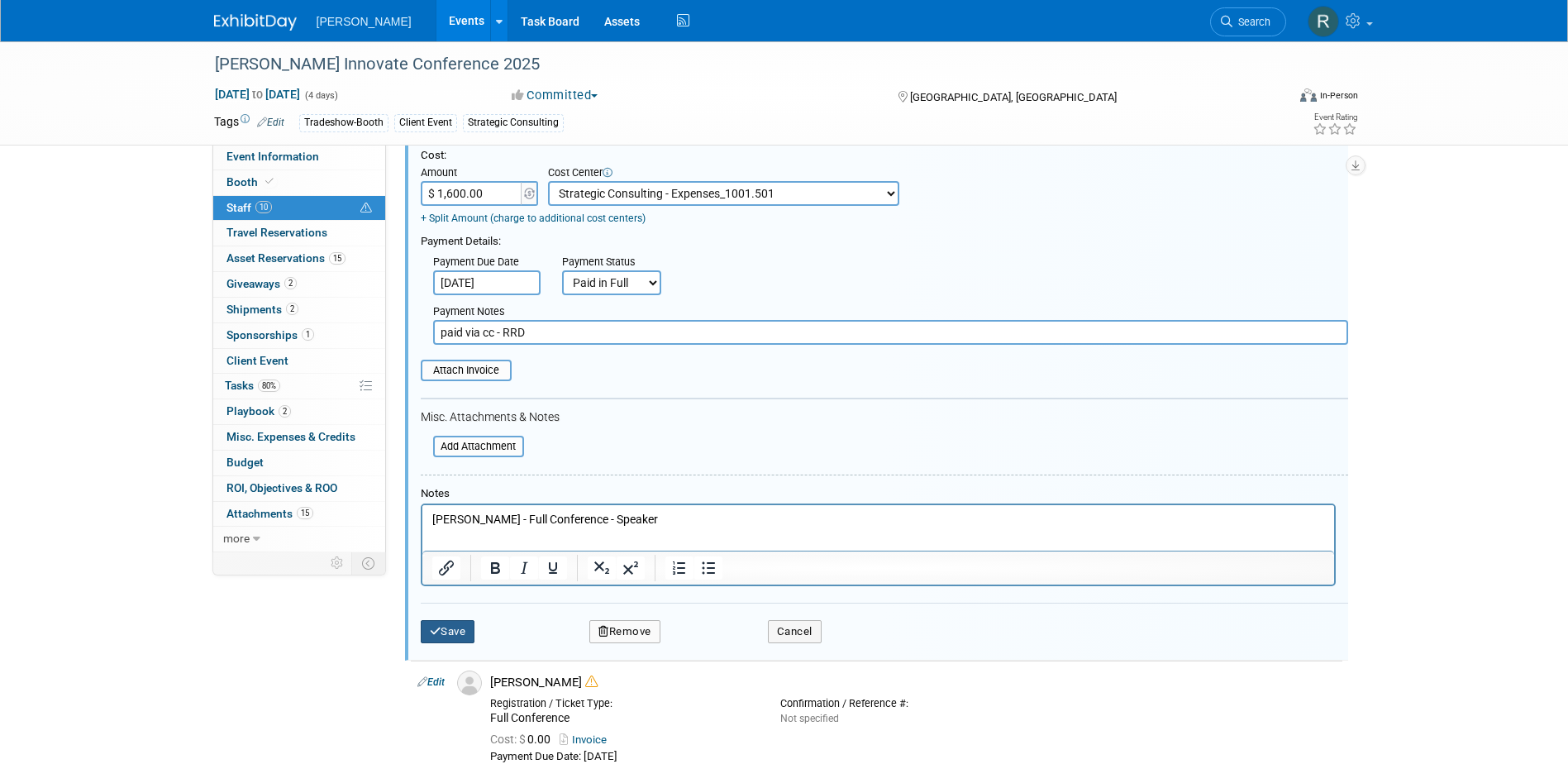
click at [448, 624] on button "Save" at bounding box center [448, 631] width 54 height 23
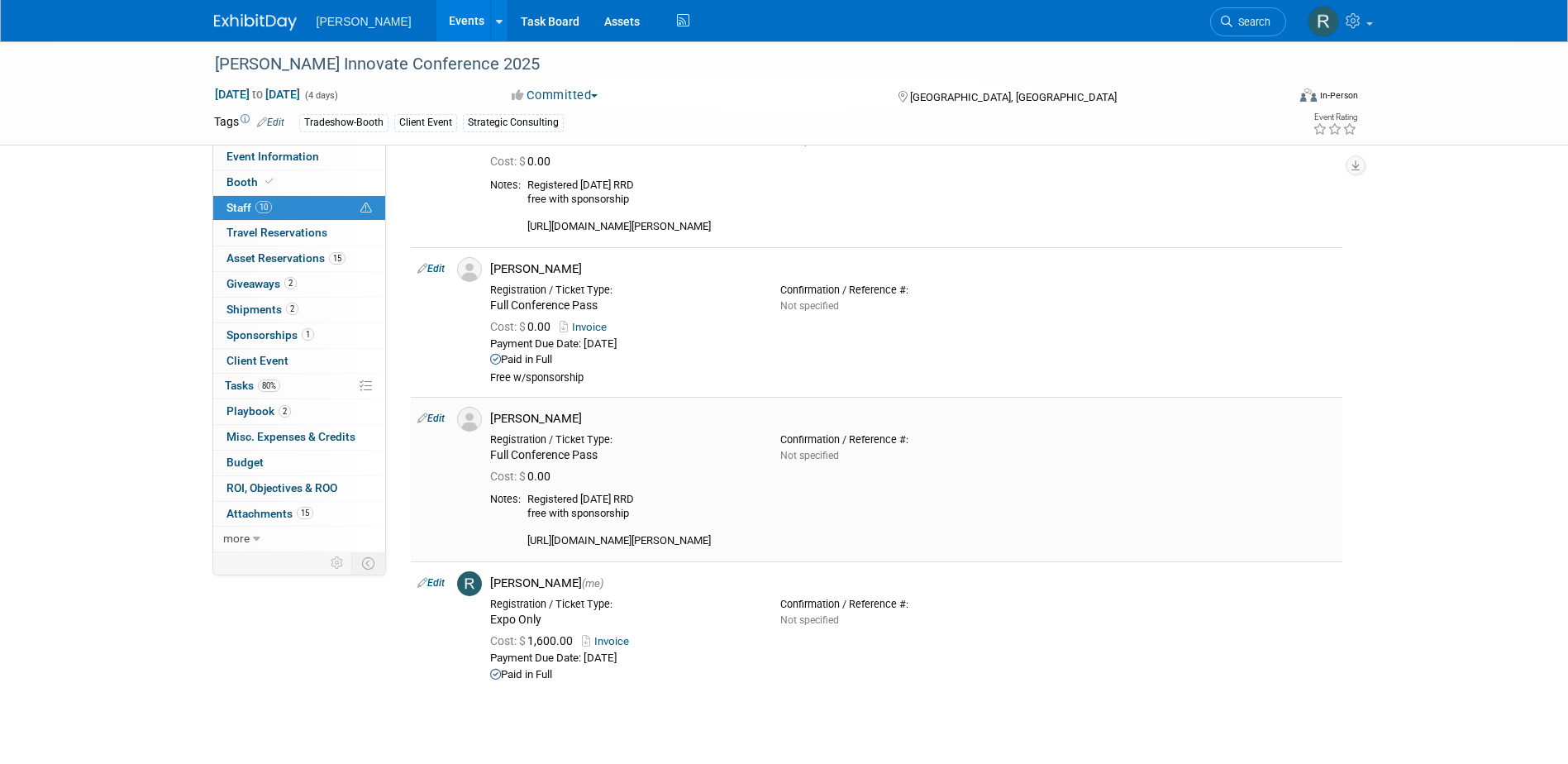
scroll to position [1337, 0]
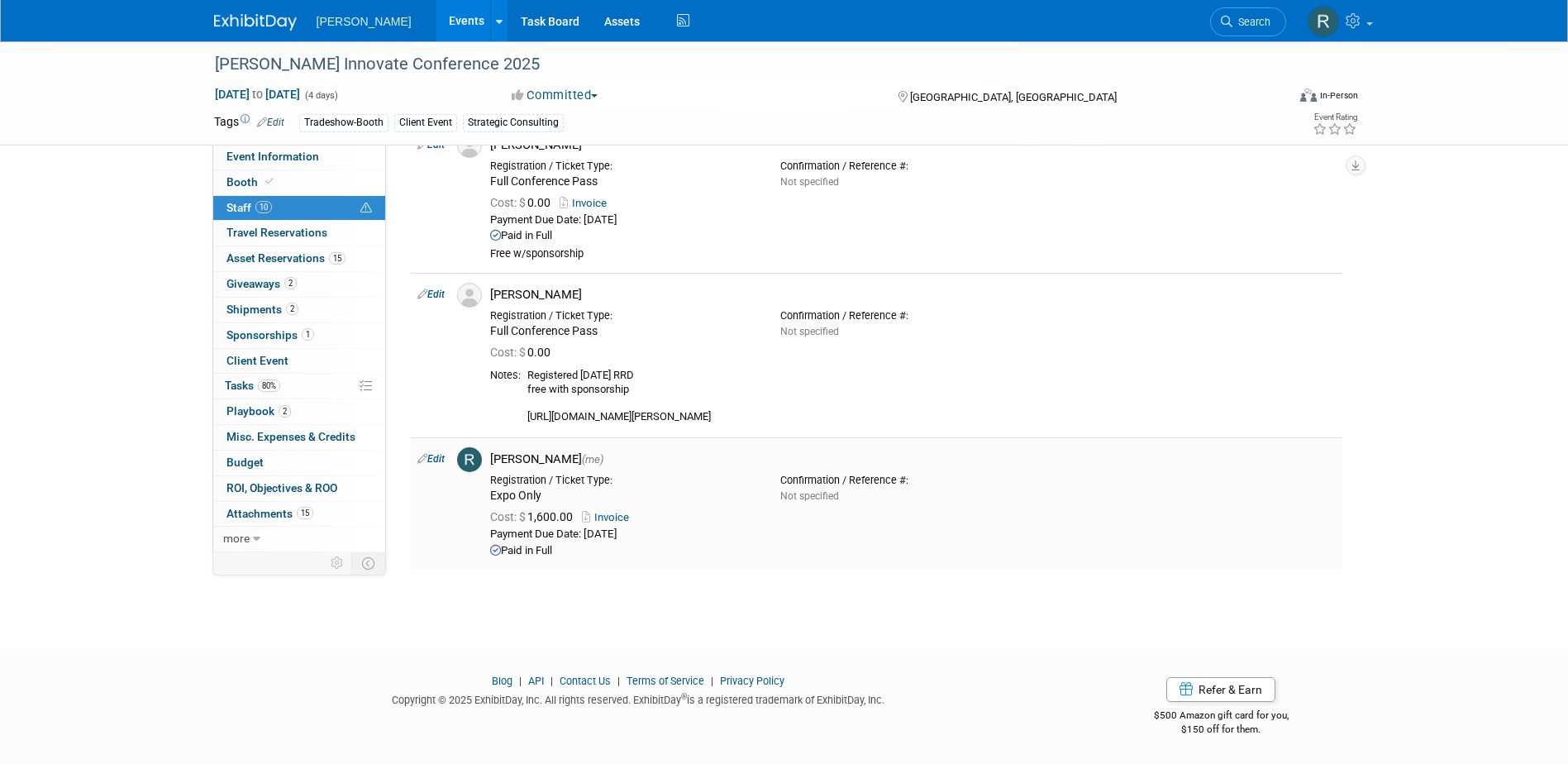
click at [442, 458] on link "Edit" at bounding box center [430, 458] width 27 height 11
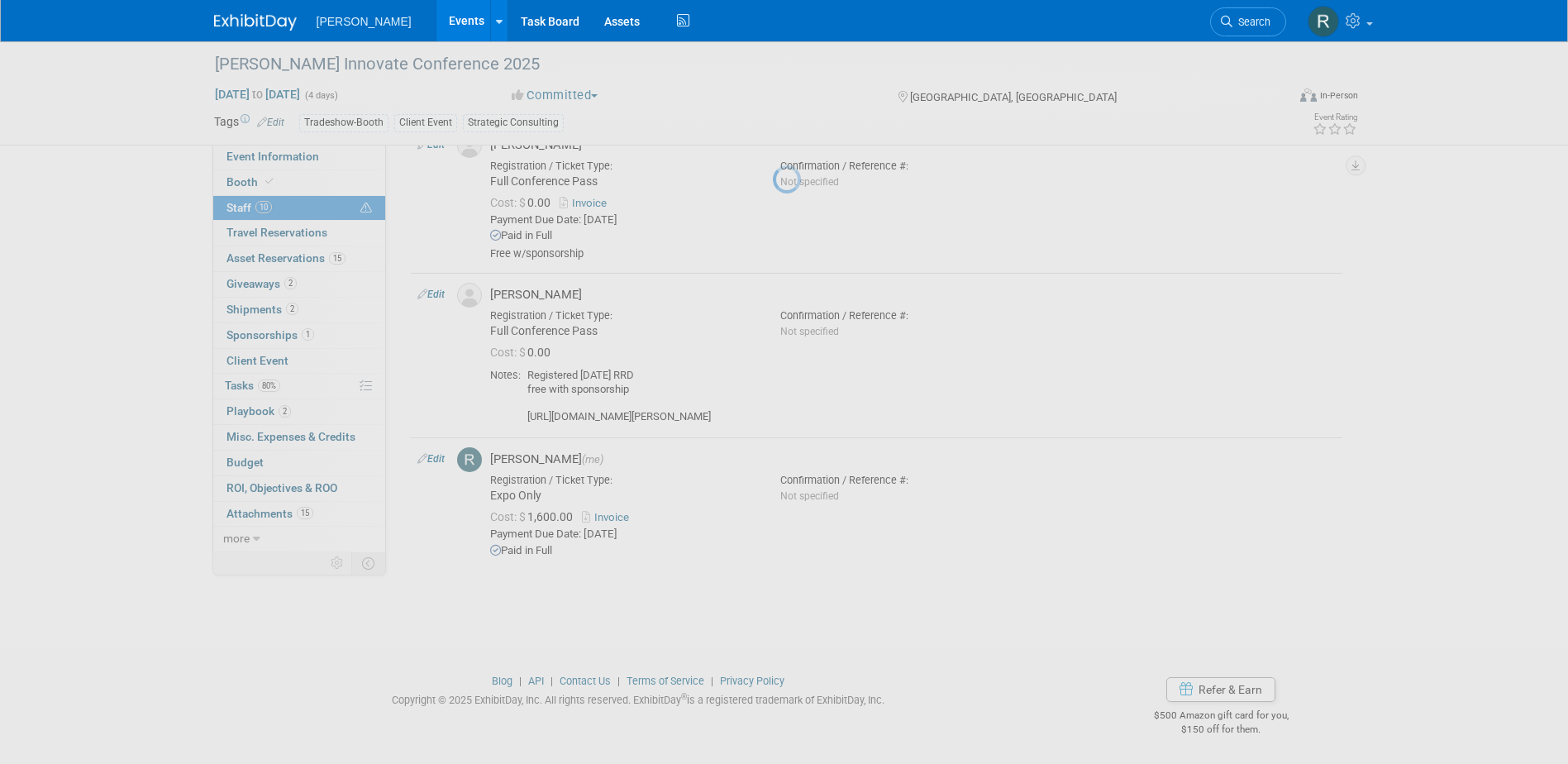
select select "844a177d-a181-44ff-a72a-5731d68e4351"
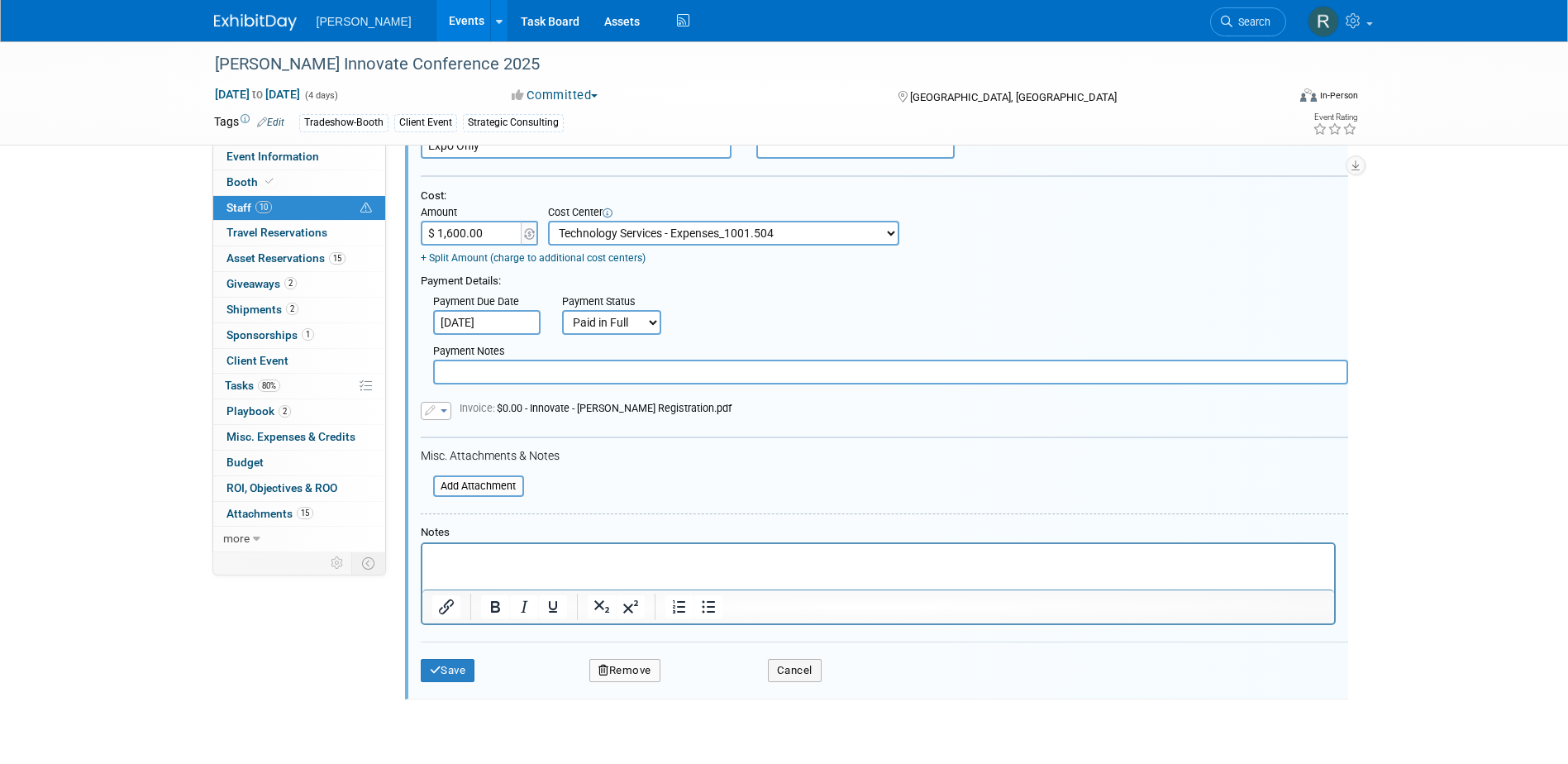
scroll to position [1834, 0]
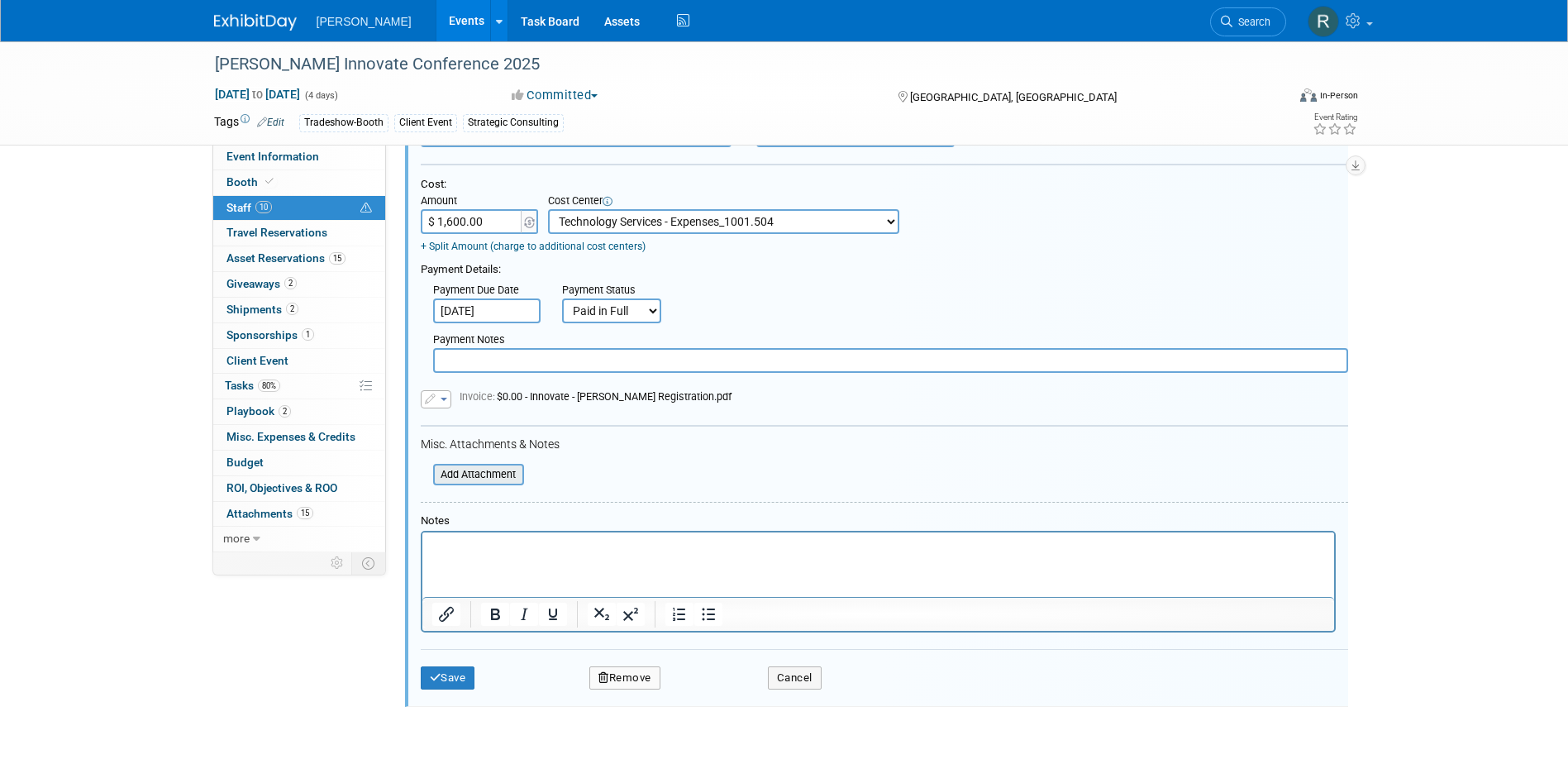
click at [486, 477] on input "file" at bounding box center [424, 474] width 197 height 18
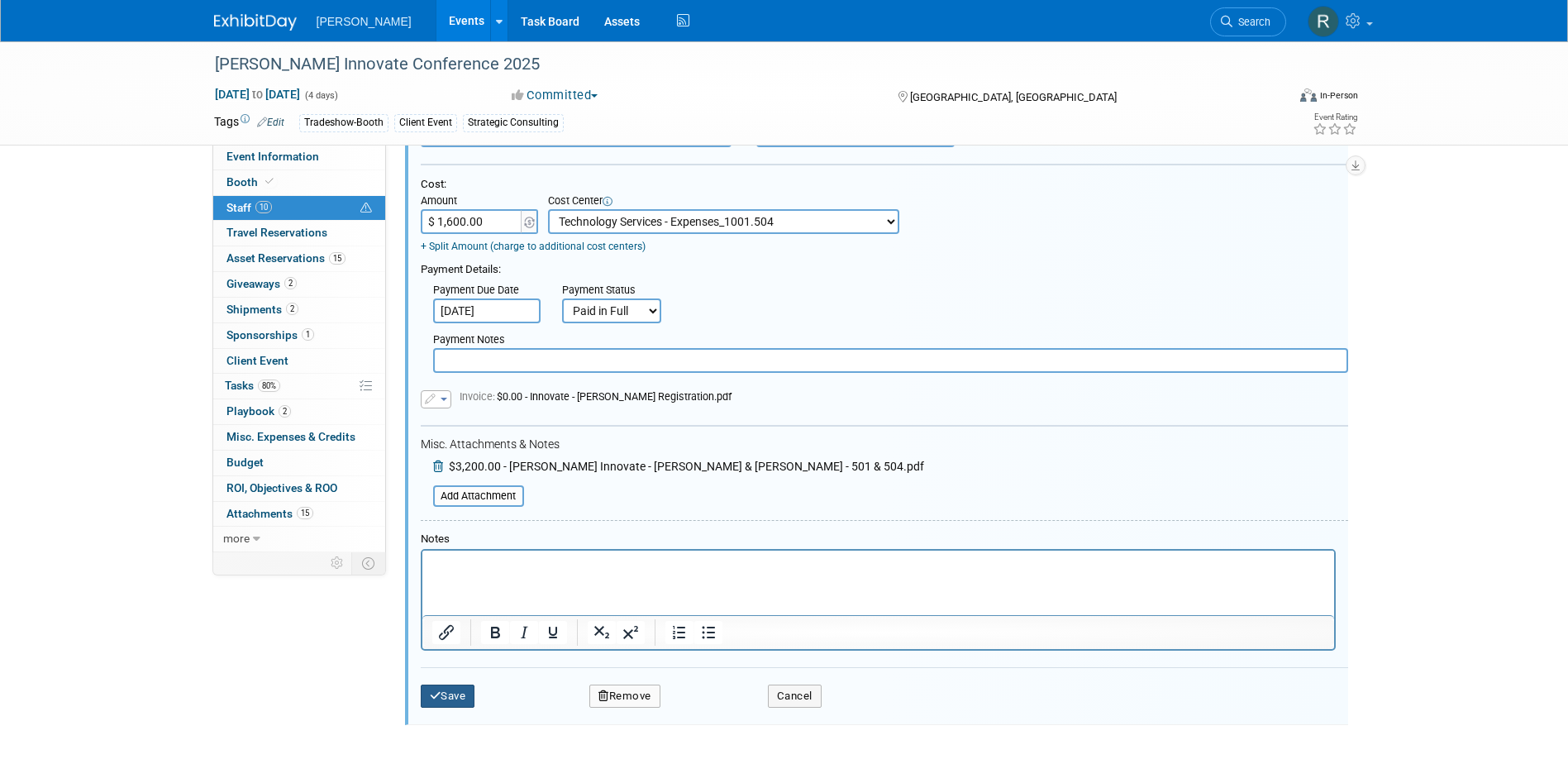
click at [452, 701] on button "Save" at bounding box center [448, 696] width 54 height 23
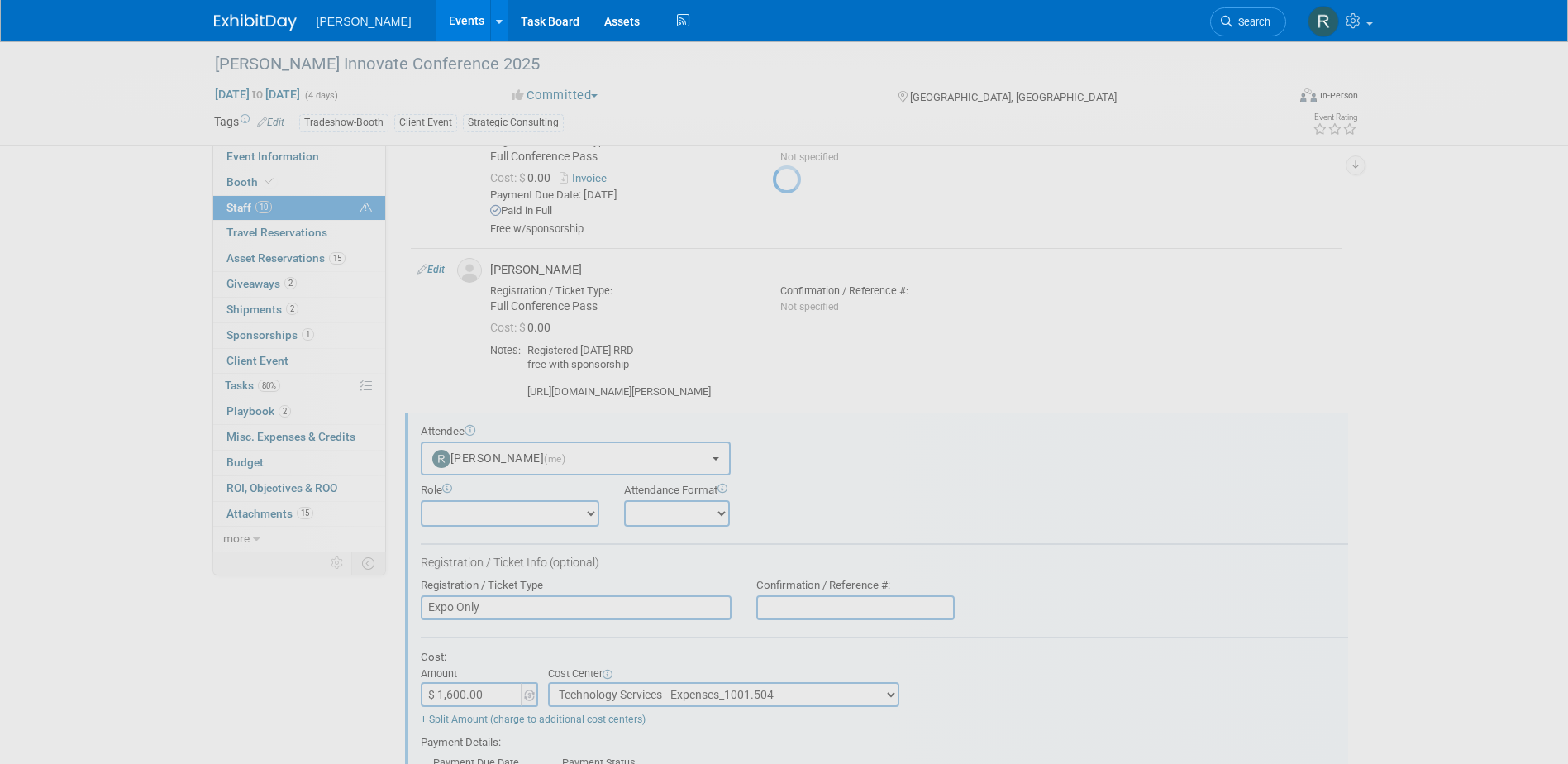
scroll to position [1373, 0]
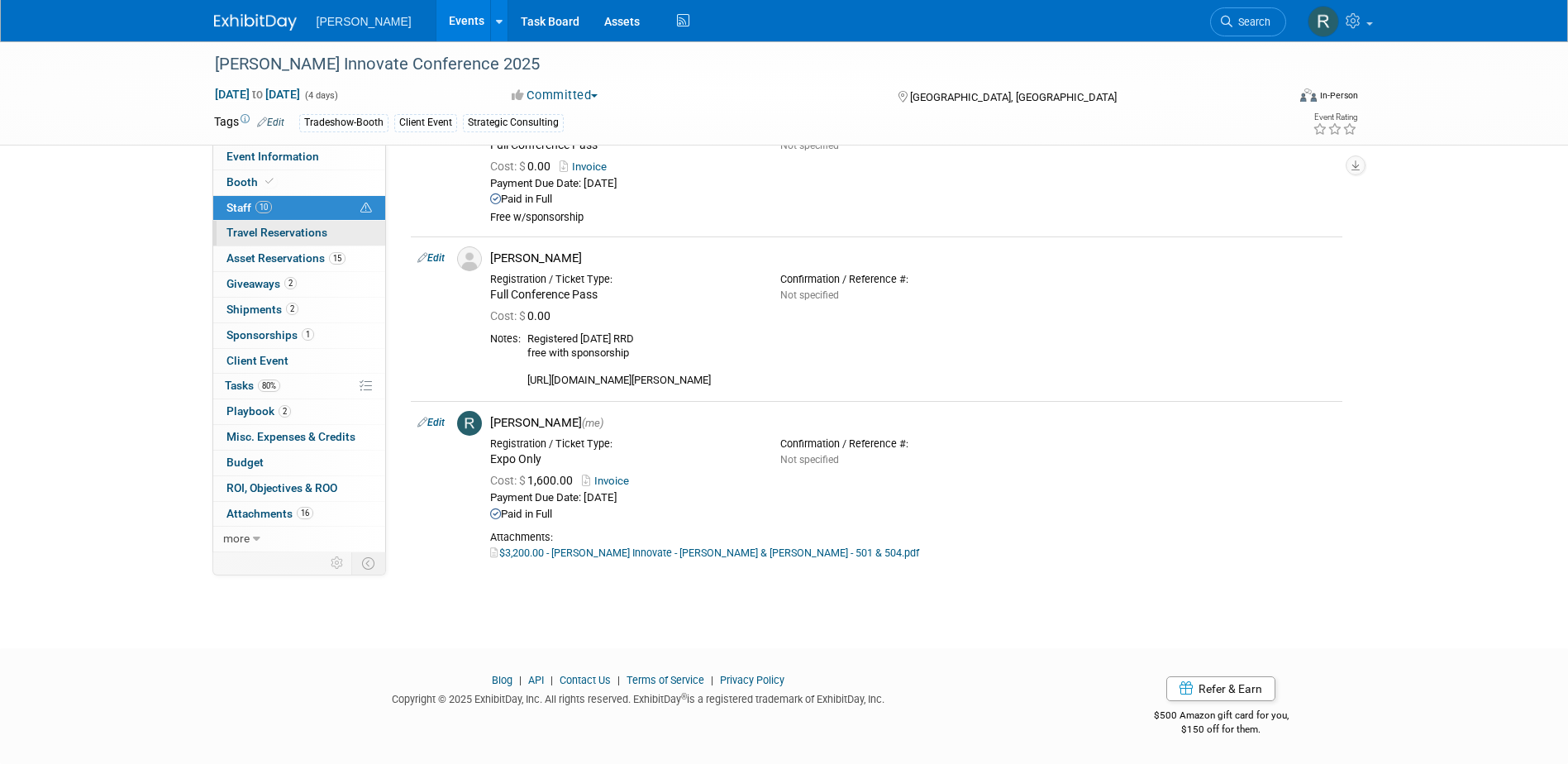
click at [271, 234] on span "Travel Reservations 0" at bounding box center [277, 232] width 101 height 13
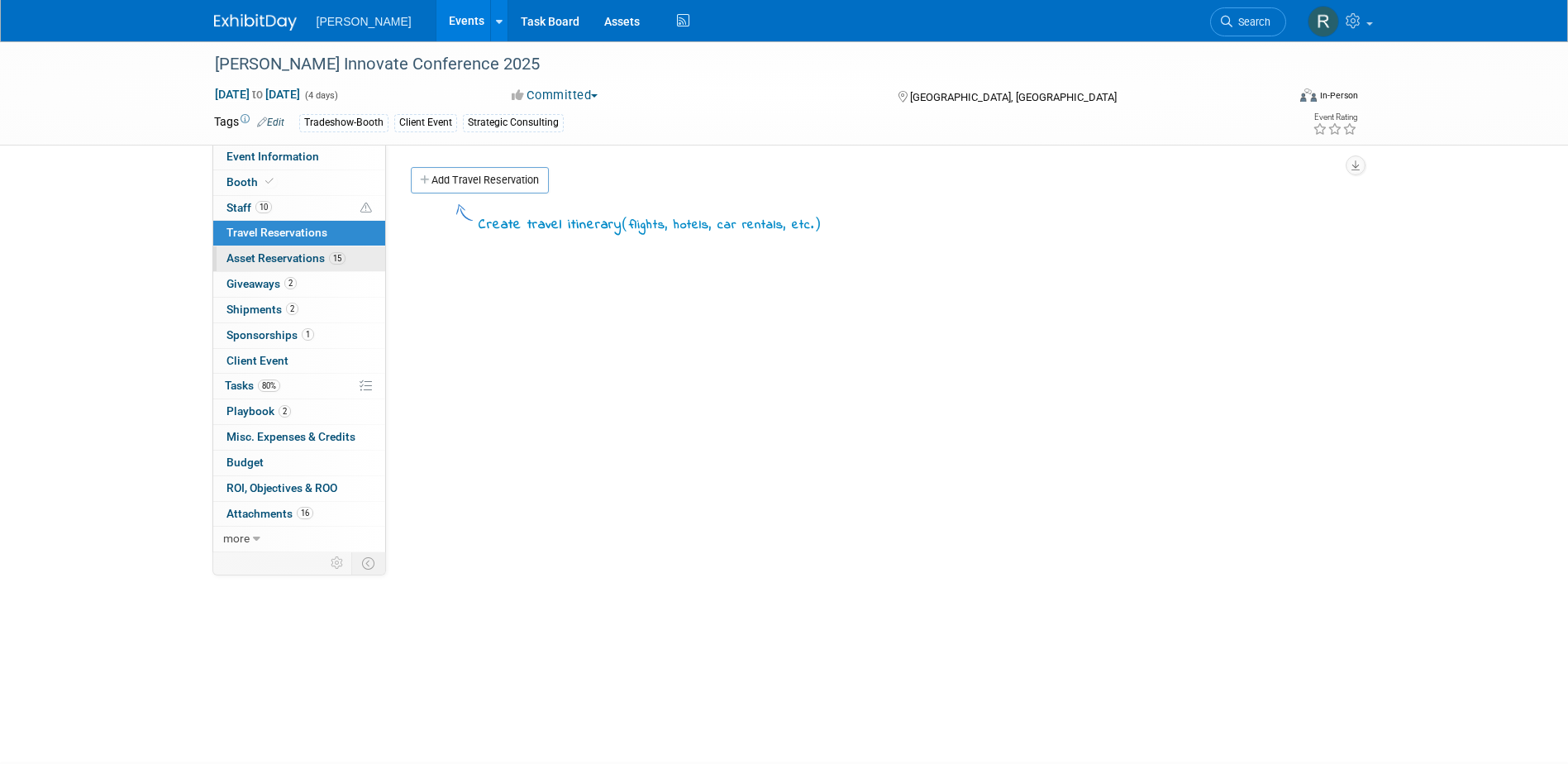
click at [271, 258] on span "Asset Reservations 15" at bounding box center [286, 257] width 119 height 13
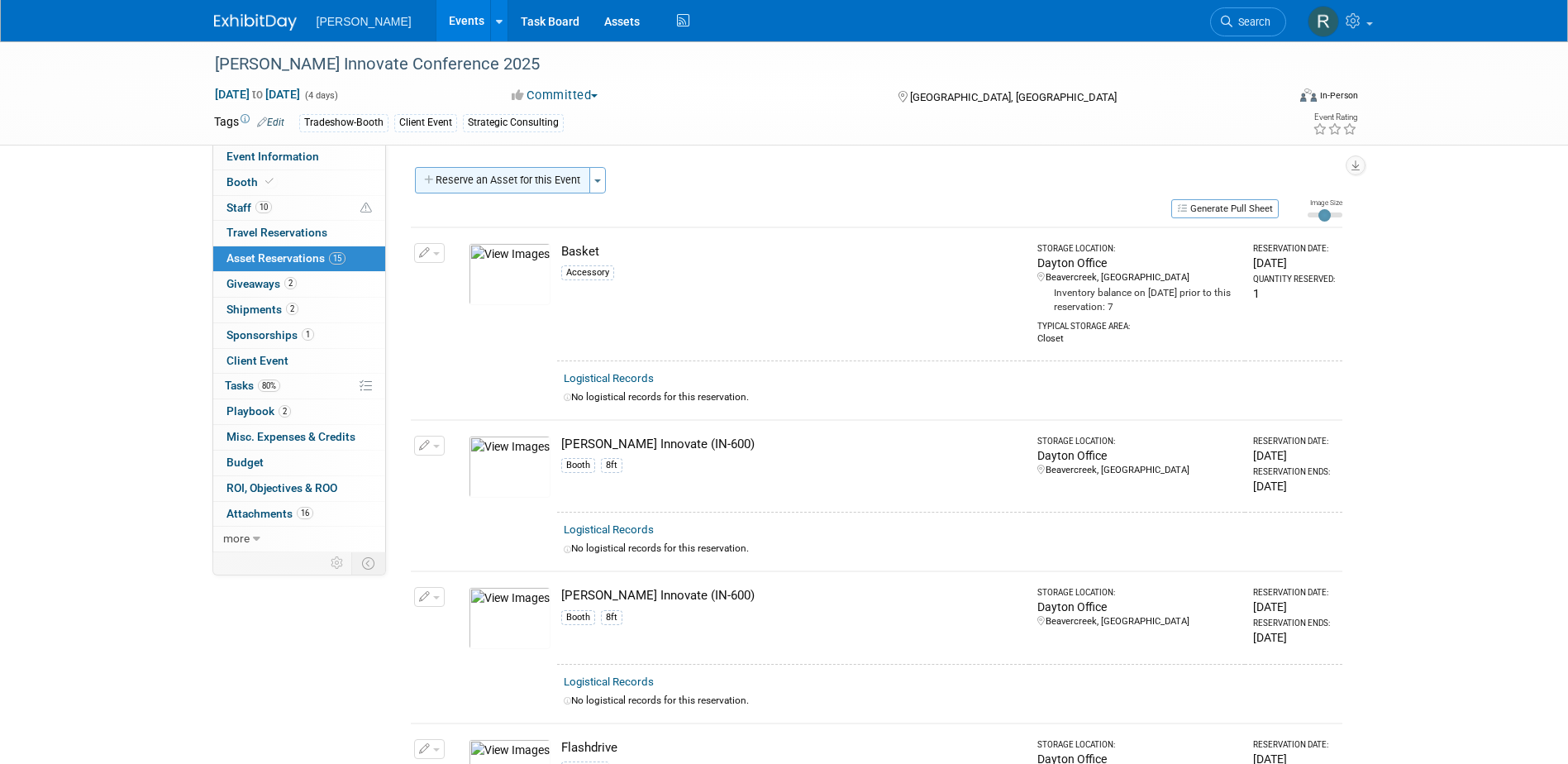
click at [496, 178] on button "Reserve an Asset for this Event" at bounding box center [502, 180] width 176 height 26
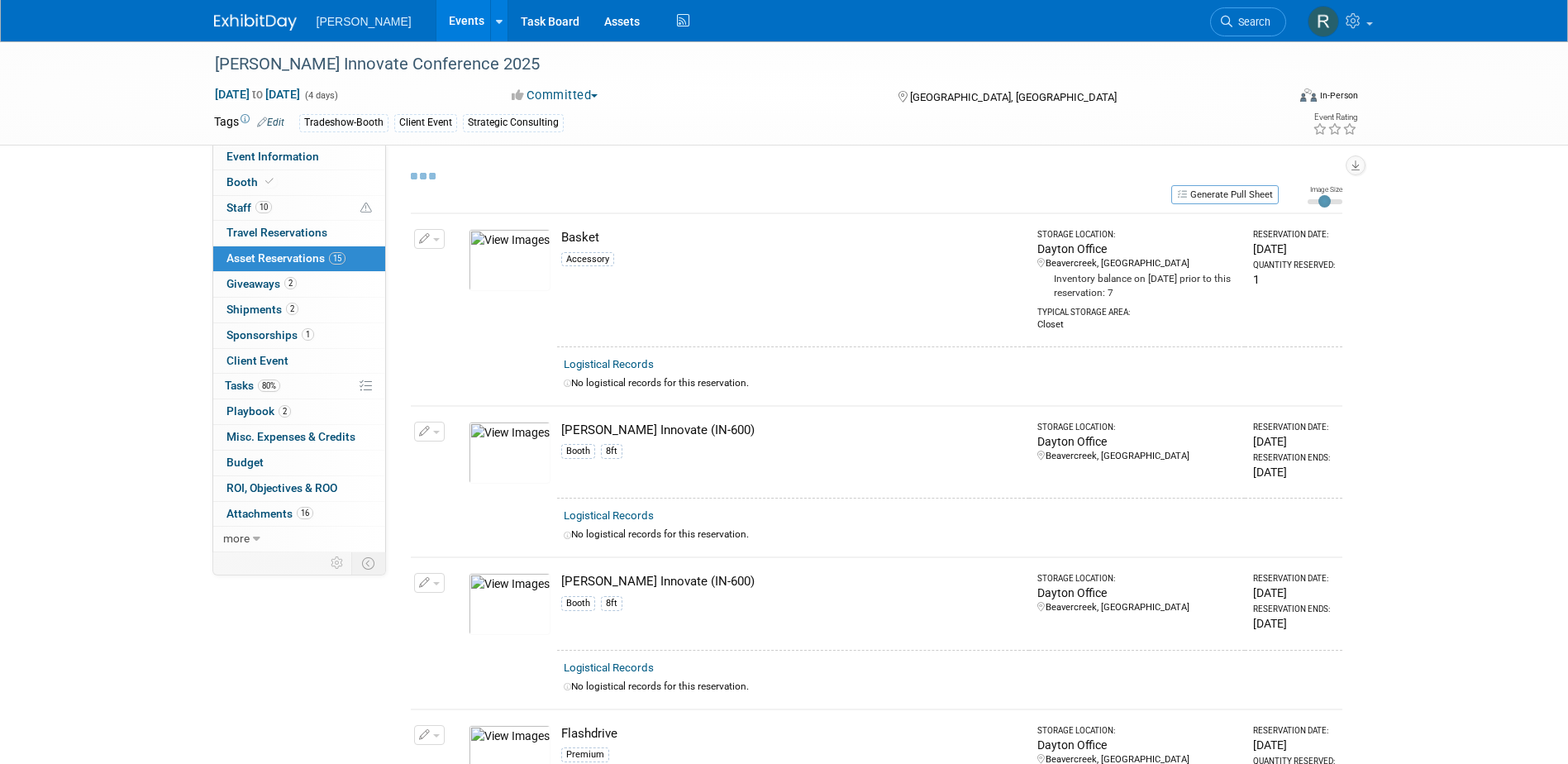
select select "9"
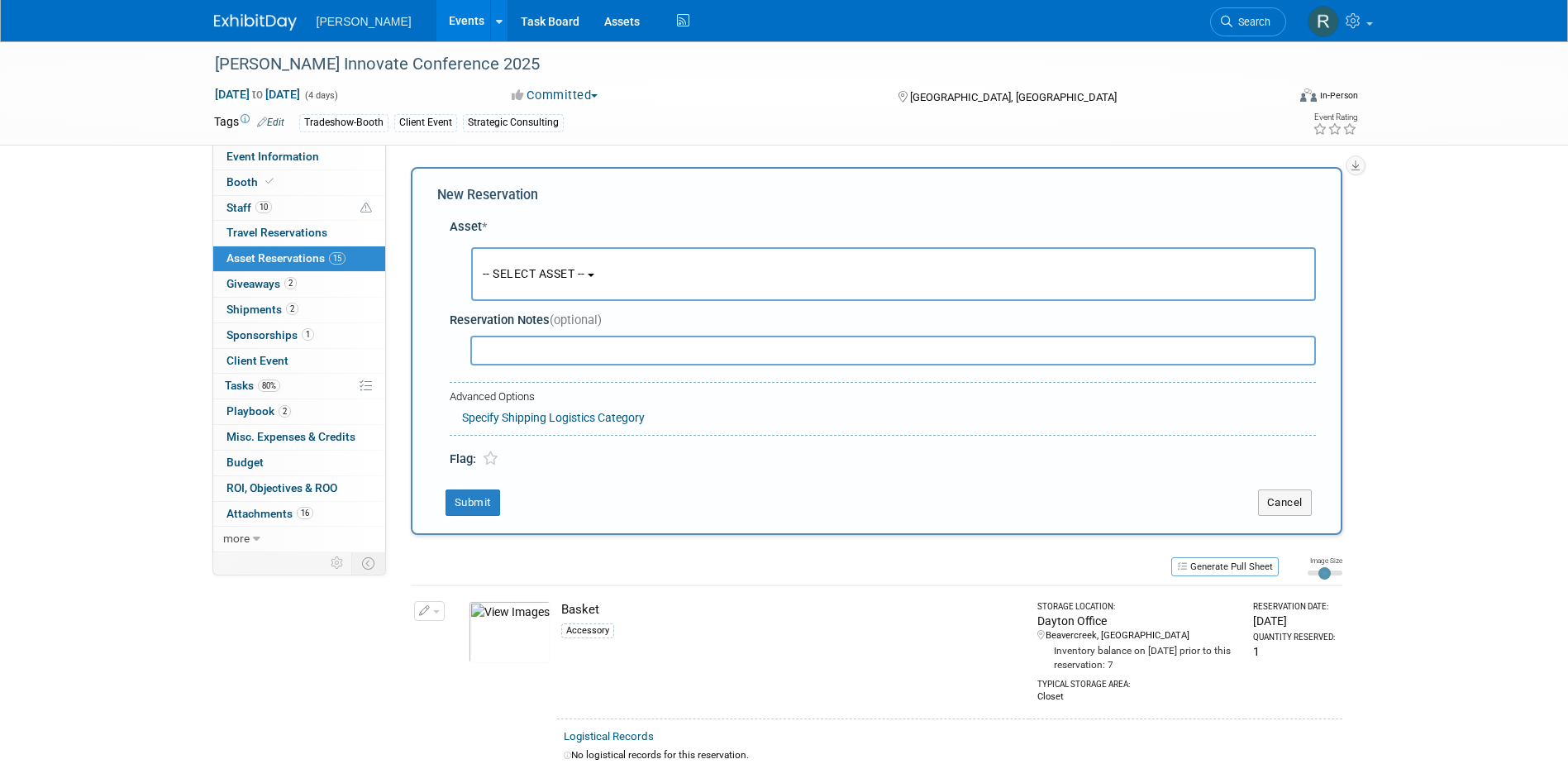
scroll to position [16, 0]
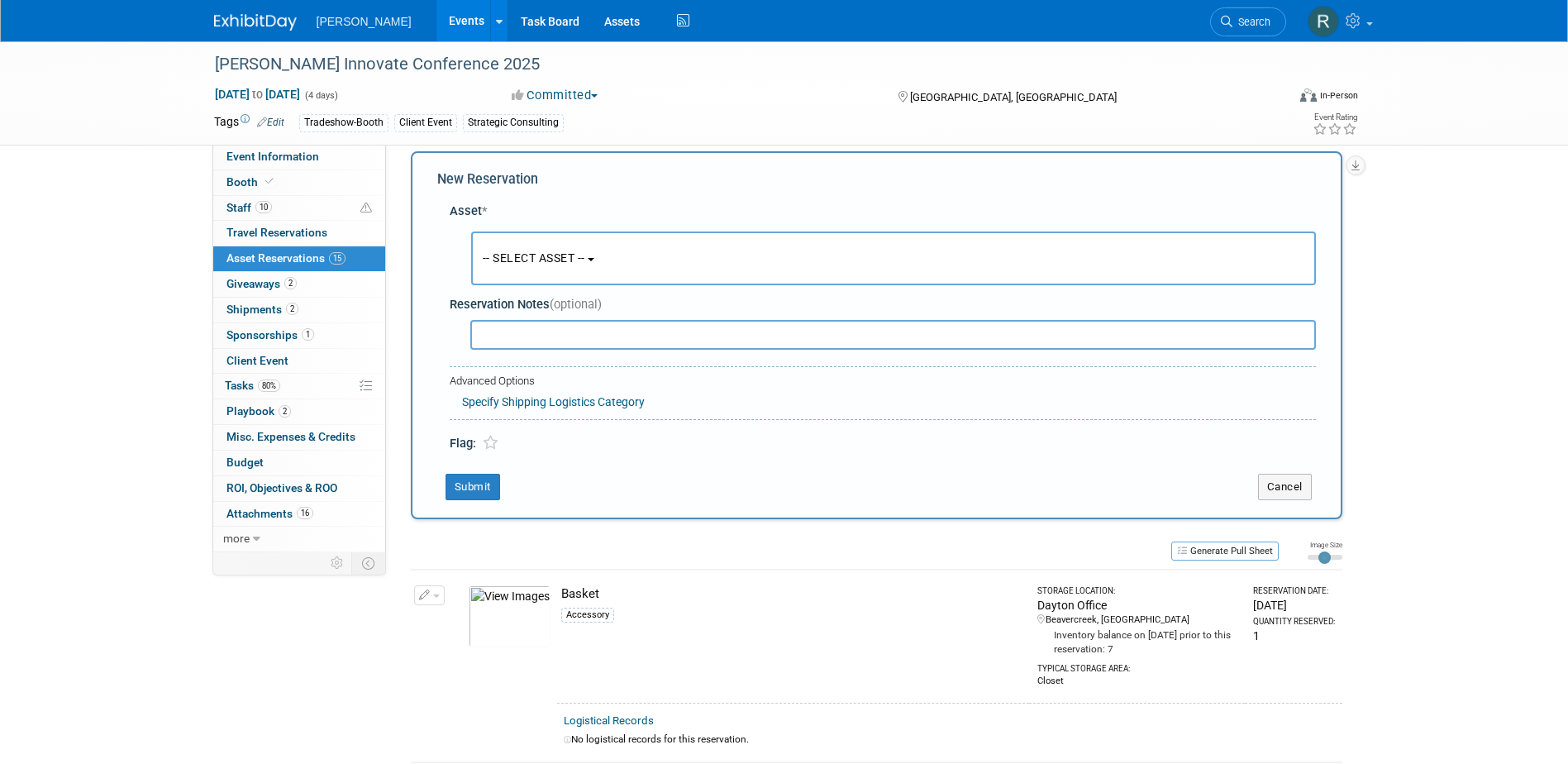
click at [510, 259] on span "-- SELECT ASSET --" at bounding box center [534, 257] width 103 height 13
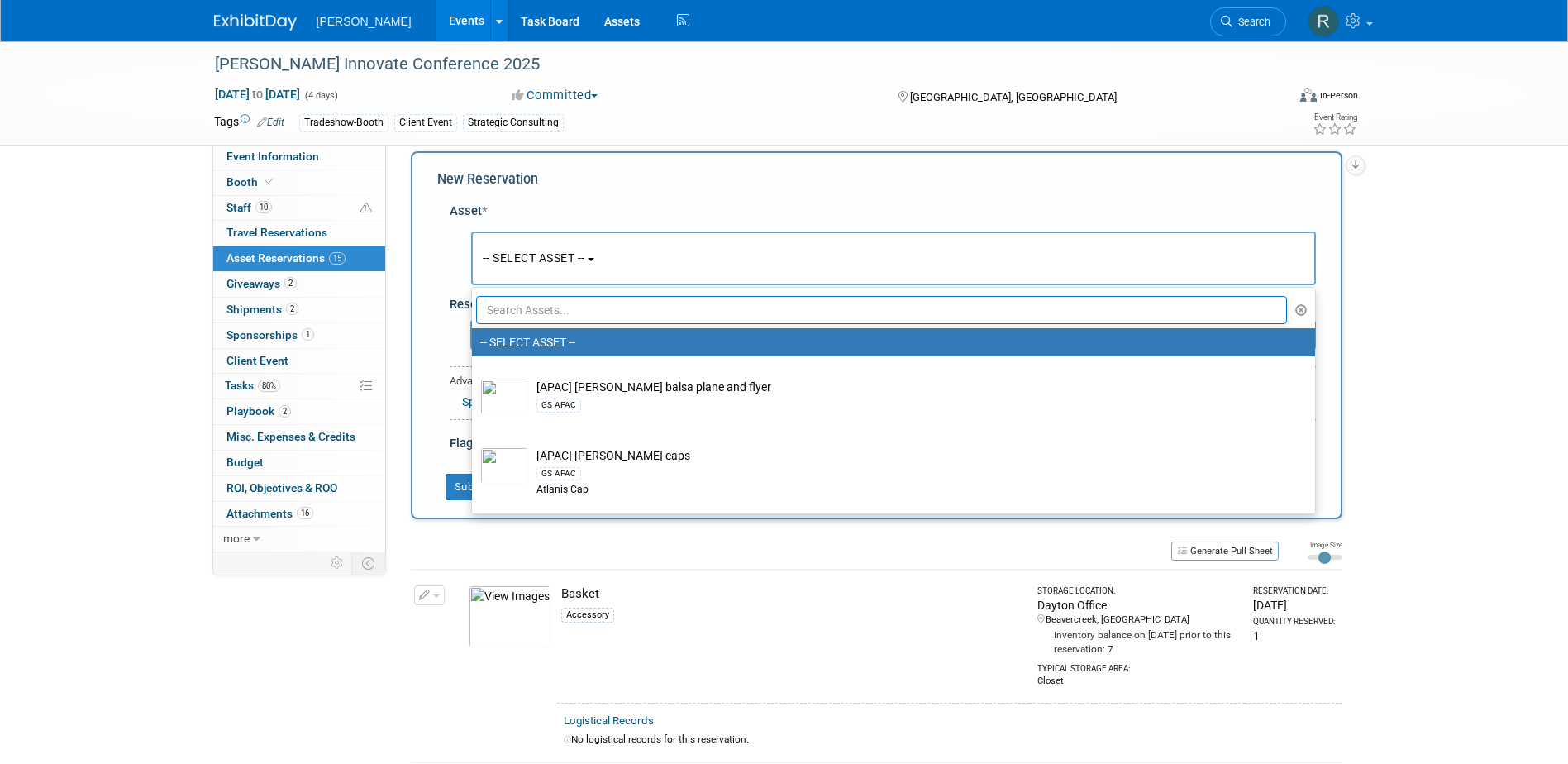
click at [523, 314] on input "text" at bounding box center [882, 310] width 812 height 28
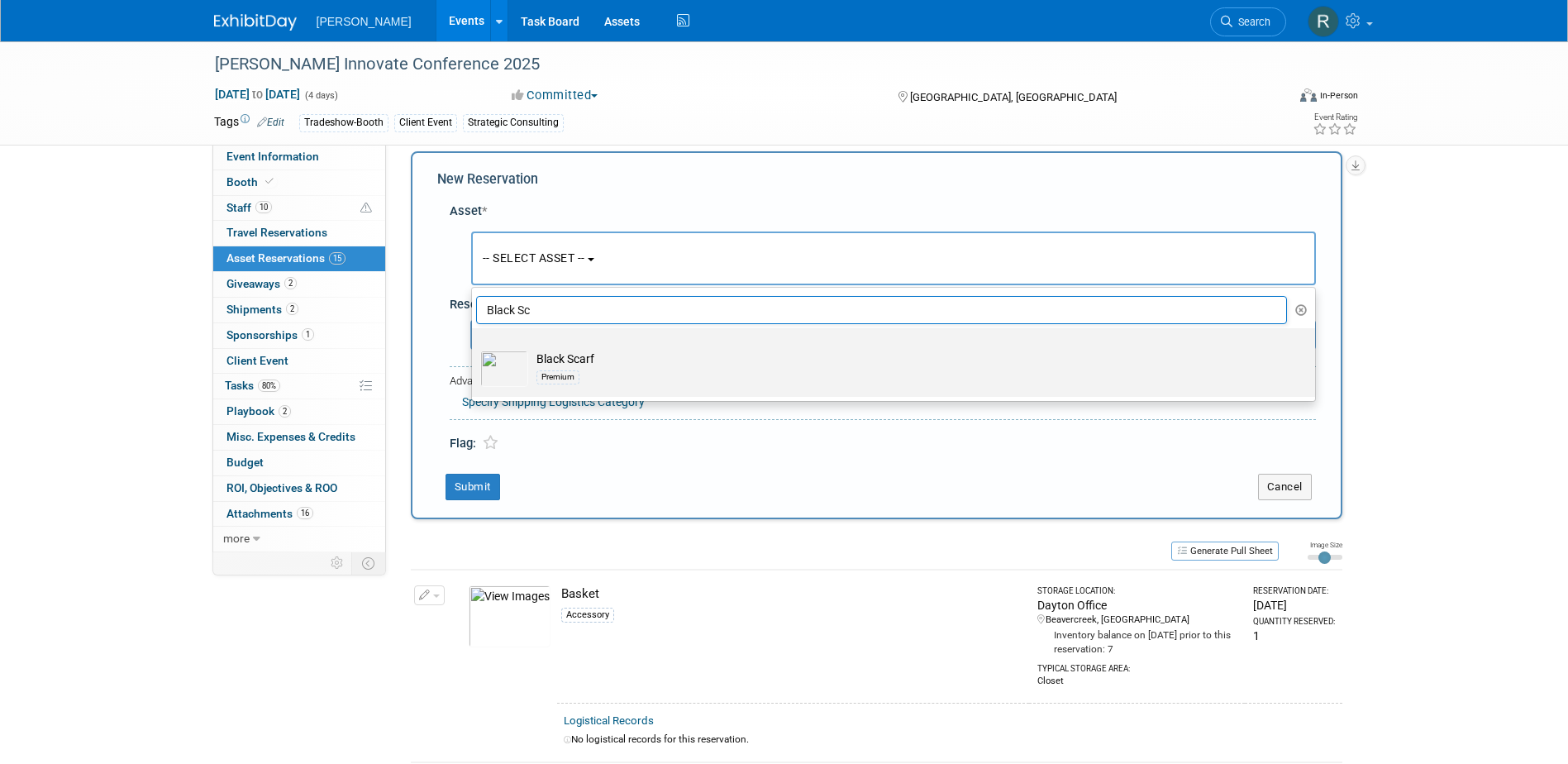
type input "Black Sc"
click at [558, 353] on td "Black Scarf Premium" at bounding box center [905, 368] width 754 height 36
click at [474, 348] on input "Black Scarf Premium" at bounding box center [469, 342] width 11 height 11
select select "10728405"
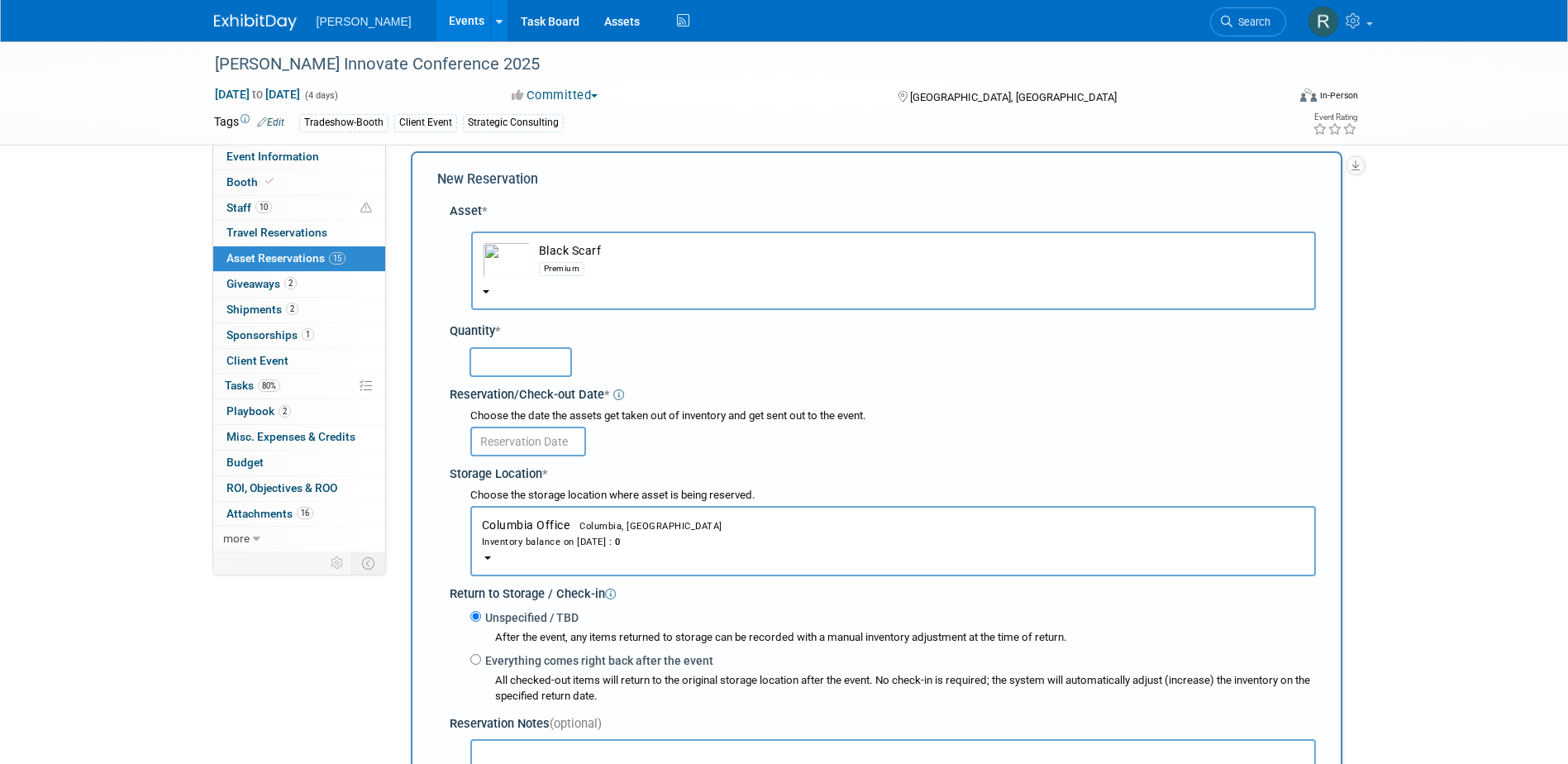
click at [548, 357] on input "text" at bounding box center [521, 362] width 103 height 30
type input "10"
click at [538, 445] on input "text" at bounding box center [528, 442] width 116 height 30
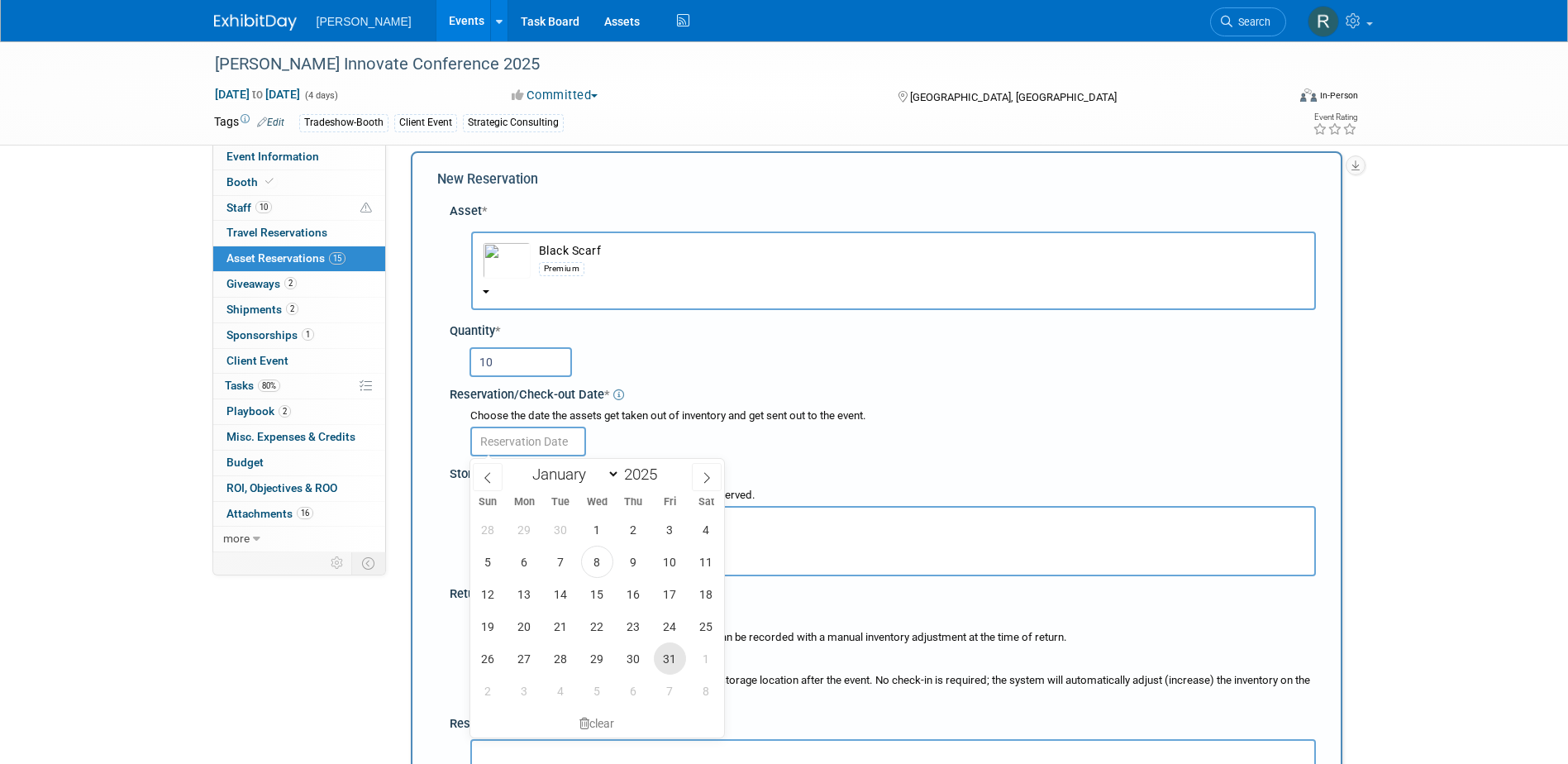
click at [672, 657] on span "31" at bounding box center [669, 658] width 33 height 32
type input "[DATE]"
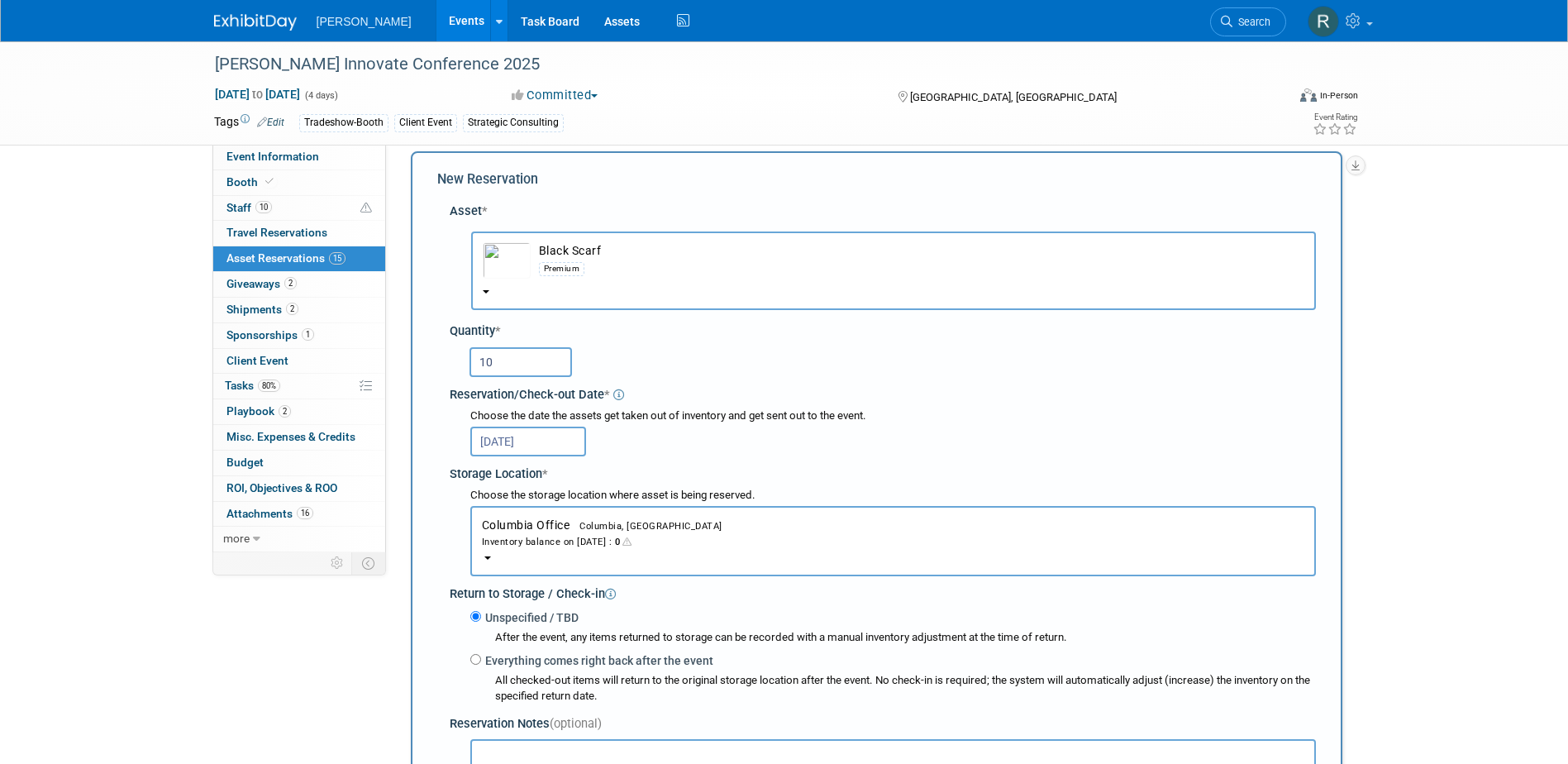
click at [567, 540] on div "Inventory balance on [DATE] : 0" at bounding box center [893, 541] width 822 height 16
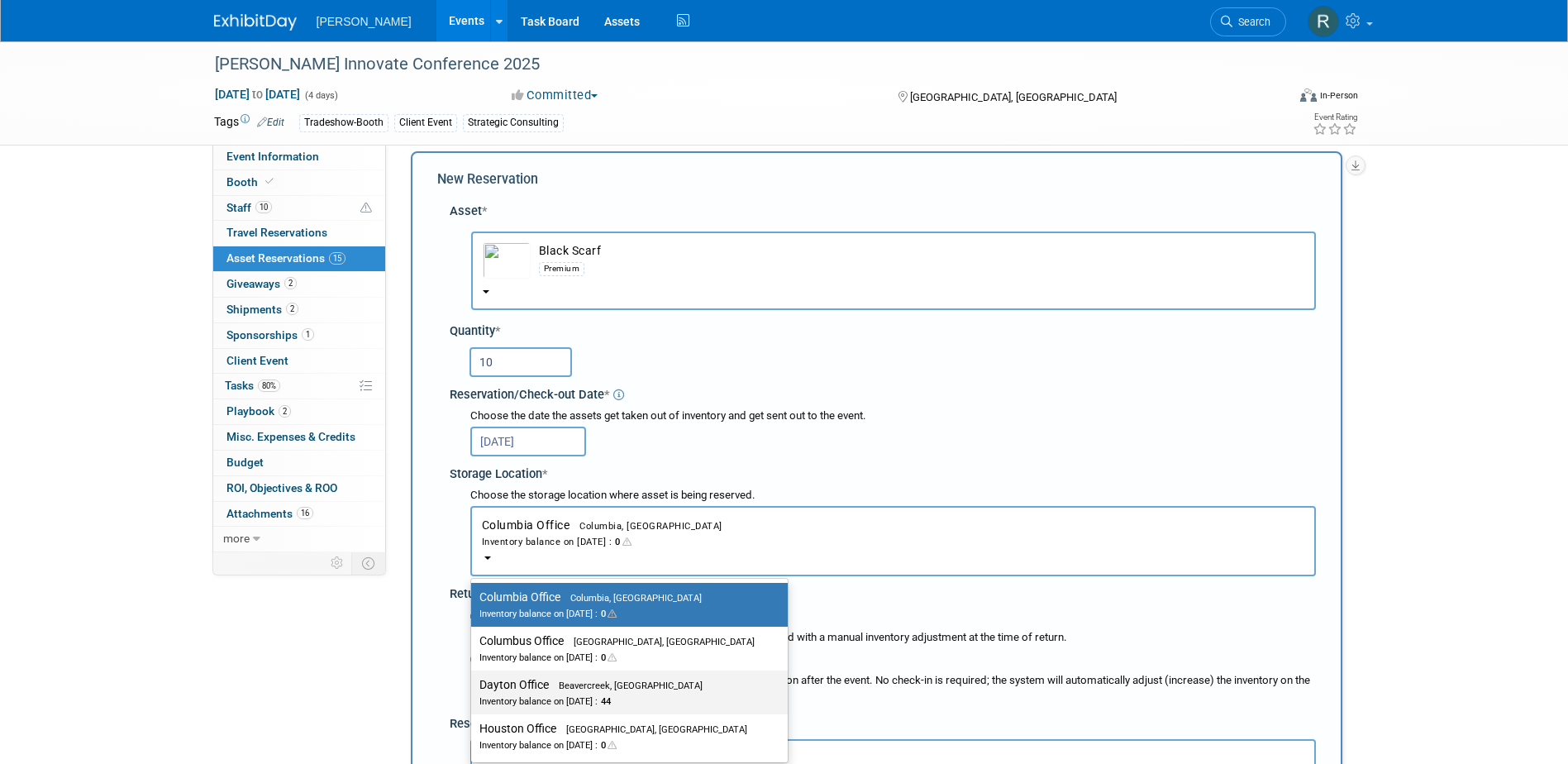
click at [538, 691] on label "Dayton Office Beavercreek, [GEOGRAPHIC_DATA] Inventory balance on [DATE] : 44" at bounding box center [625, 692] width 292 height 37
click at [473, 690] on input "Dayton Office Beavercreek, [GEOGRAPHIC_DATA] Inventory balance on [DATE] : 44" at bounding box center [468, 685] width 11 height 11
select select "11223930"
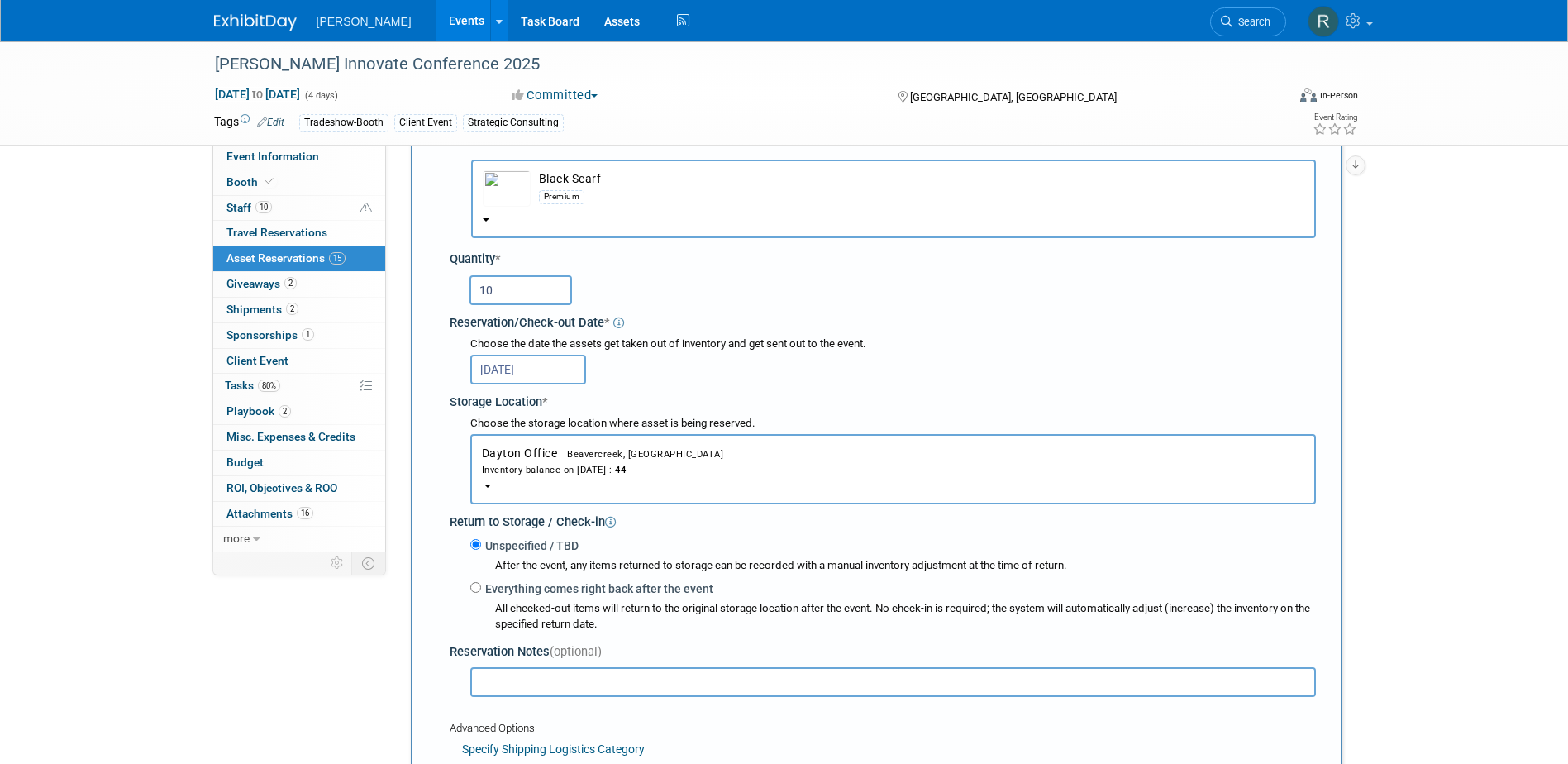
scroll to position [181, 0]
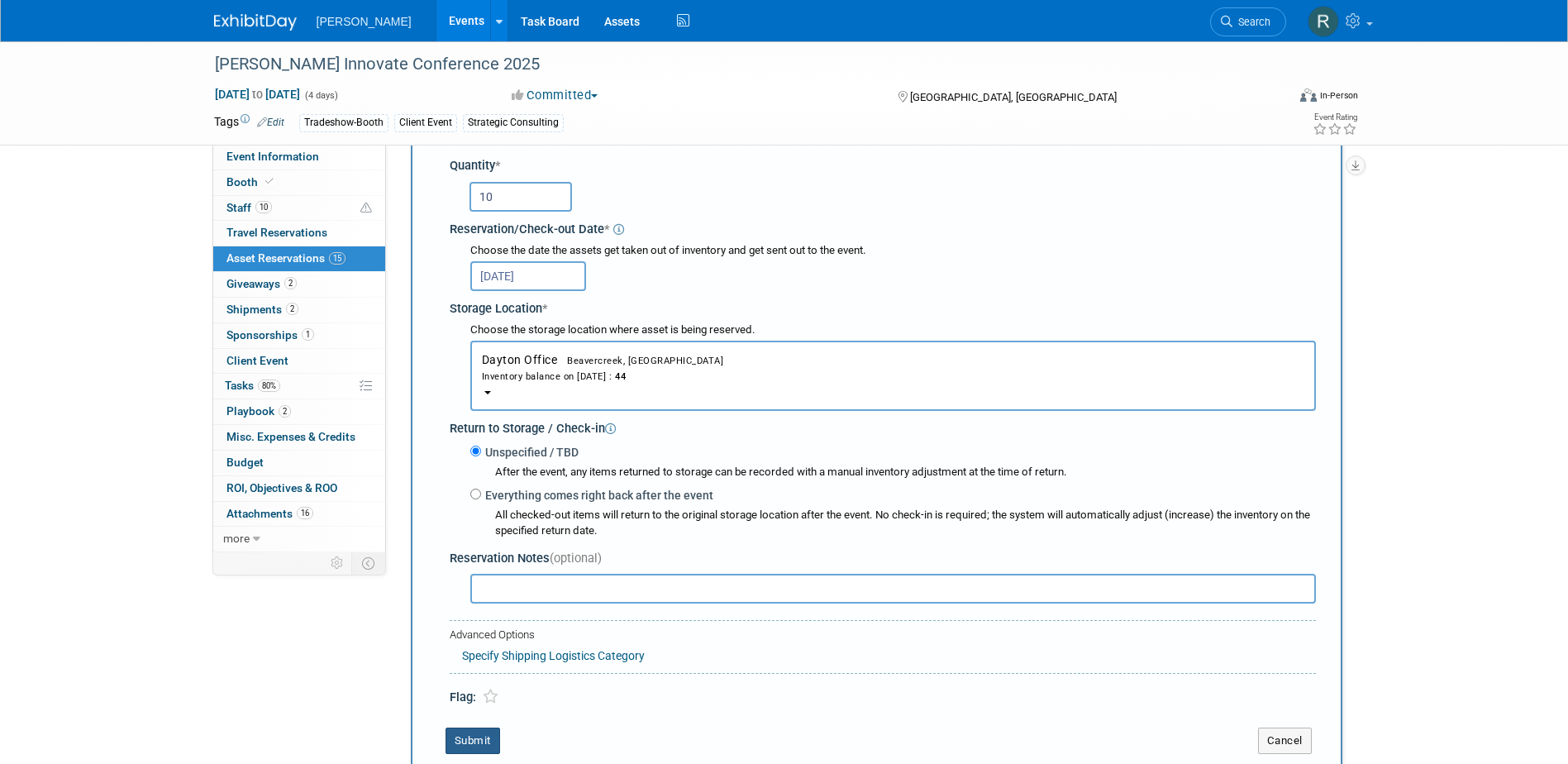
click at [476, 739] on button "Submit" at bounding box center [473, 740] width 54 height 26
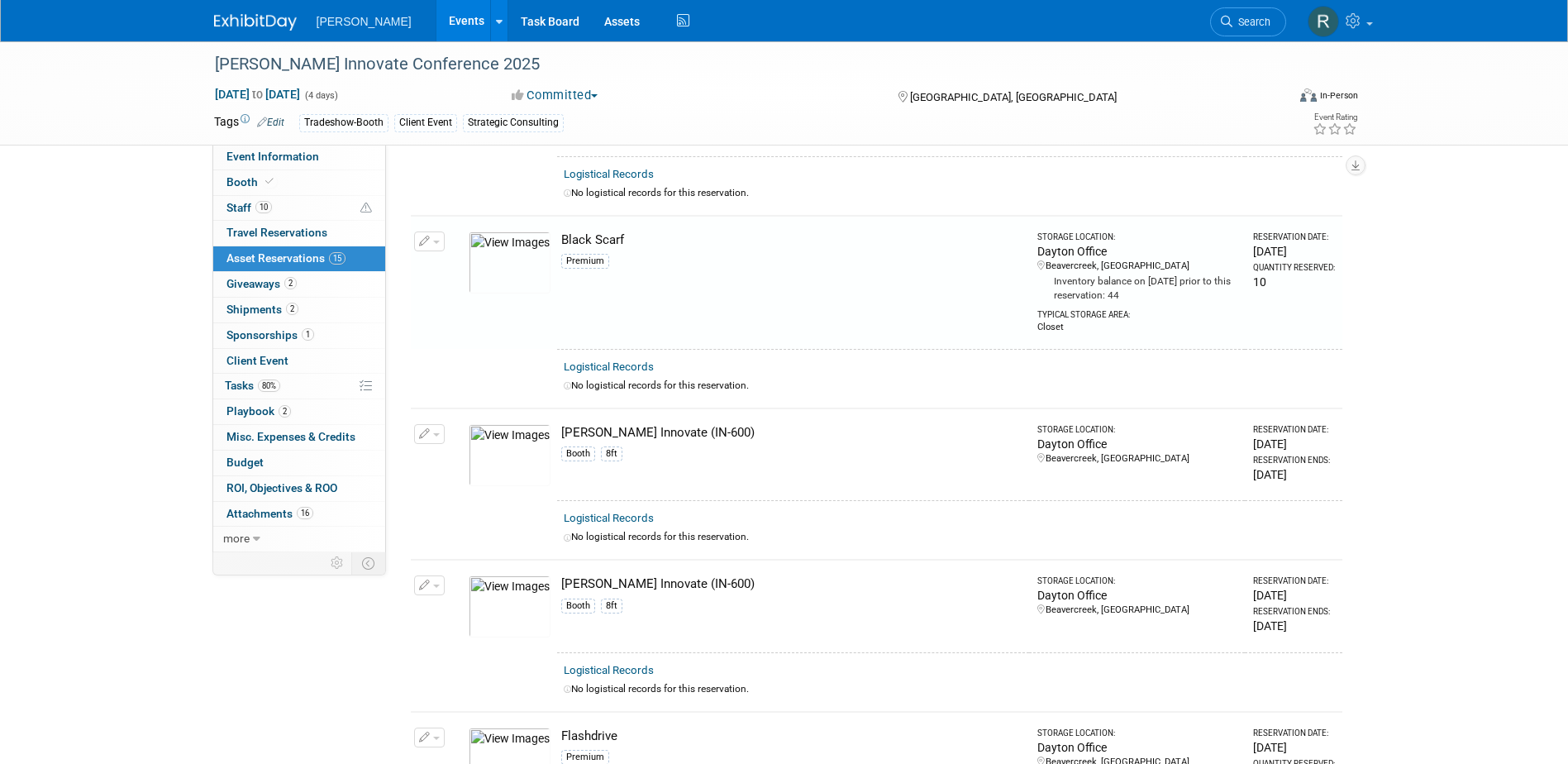
scroll to position [213, 0]
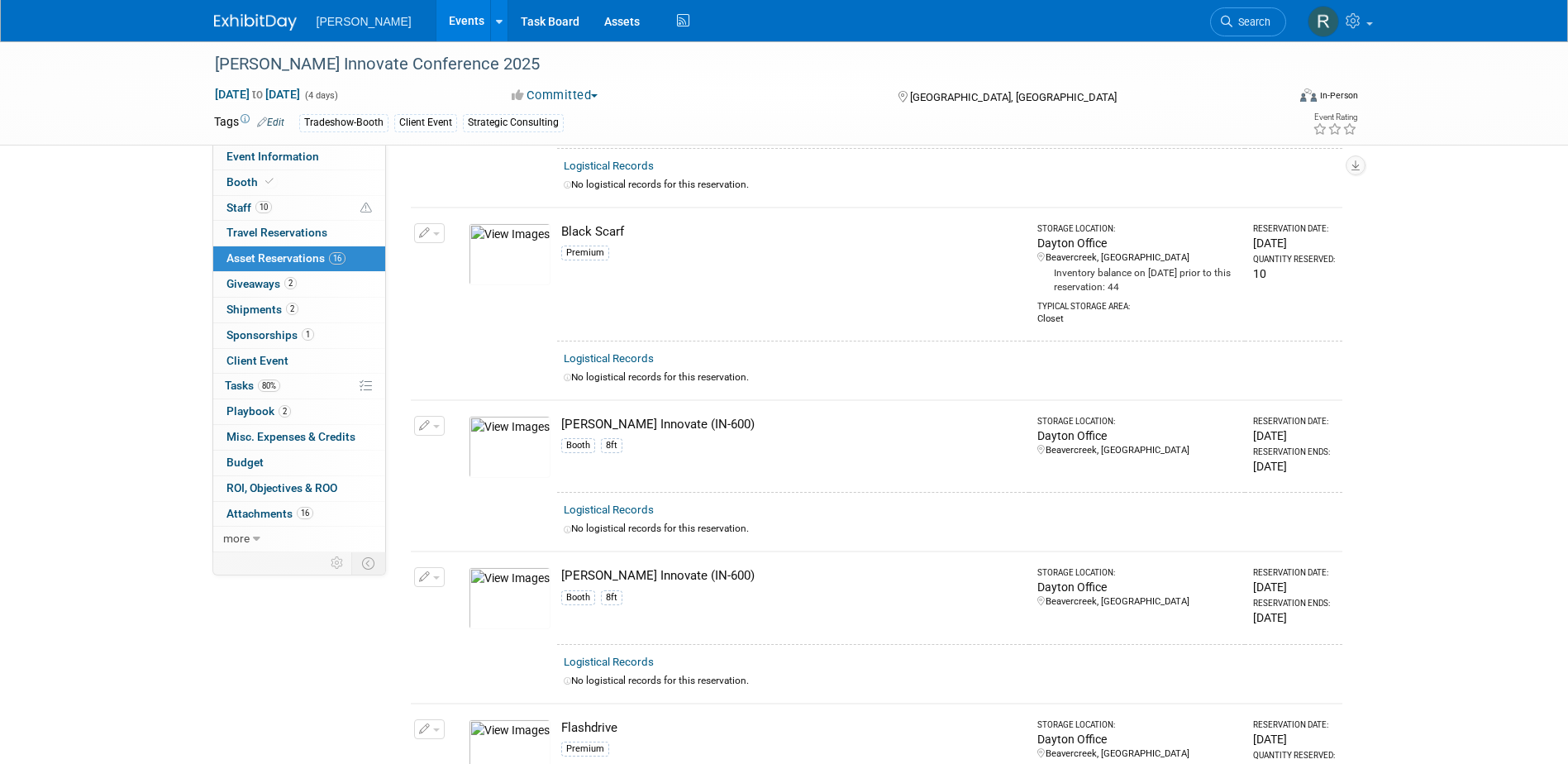
click at [439, 228] on button "button" at bounding box center [429, 233] width 31 height 20
click at [459, 265] on button "Change Reservation" at bounding box center [493, 259] width 140 height 22
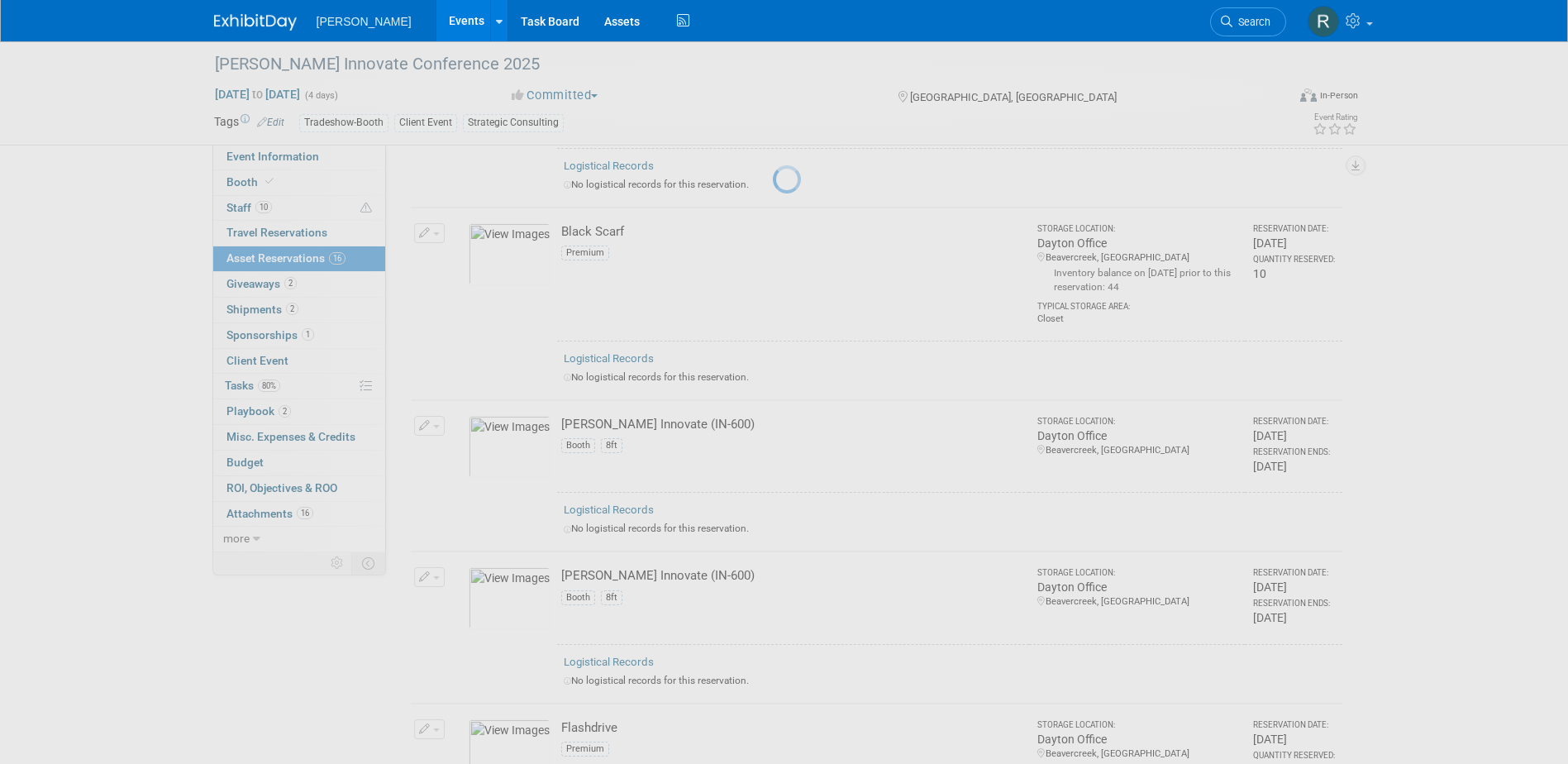
select select "9"
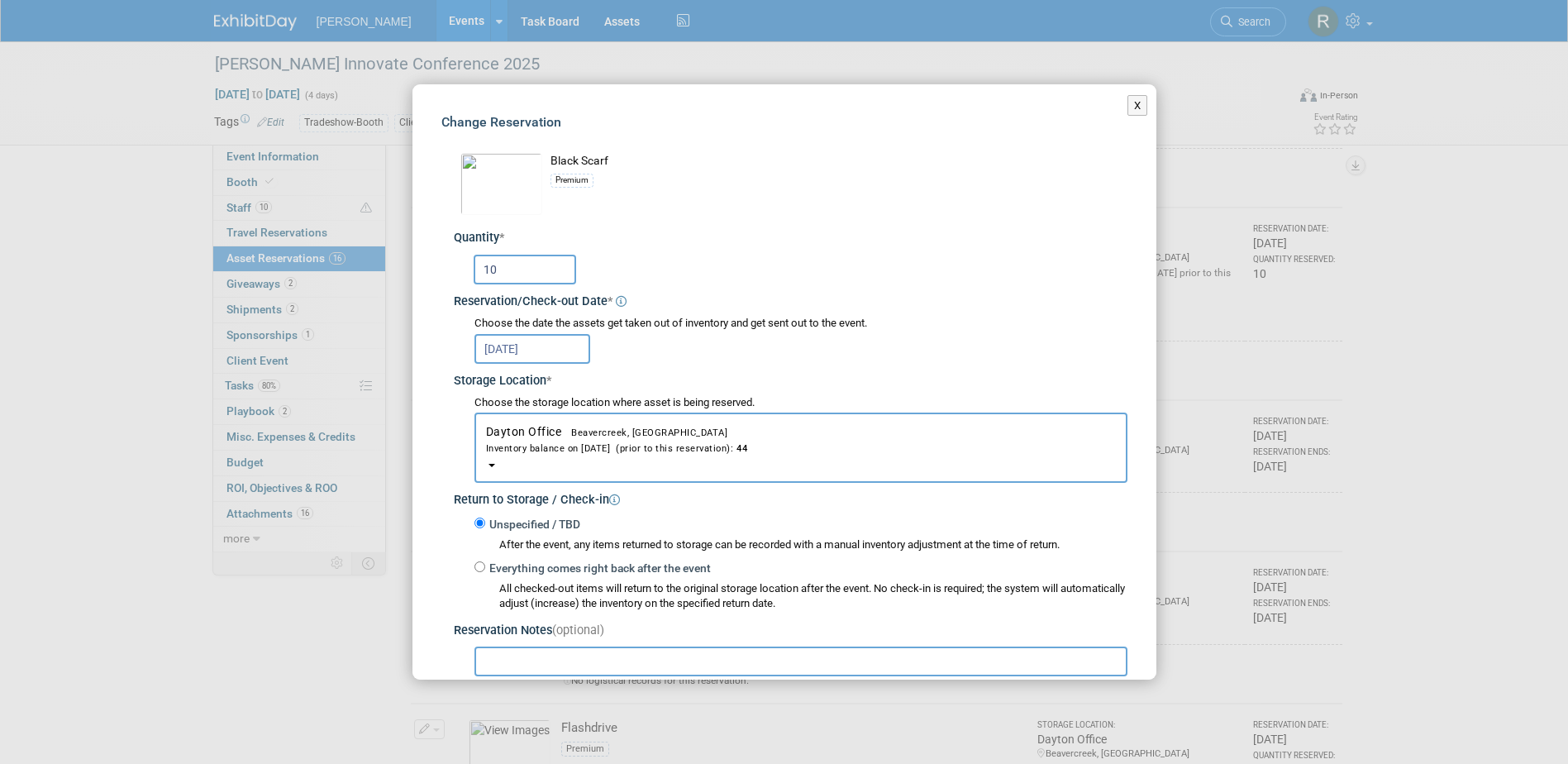
click at [552, 353] on input "[DATE]" at bounding box center [532, 349] width 116 height 30
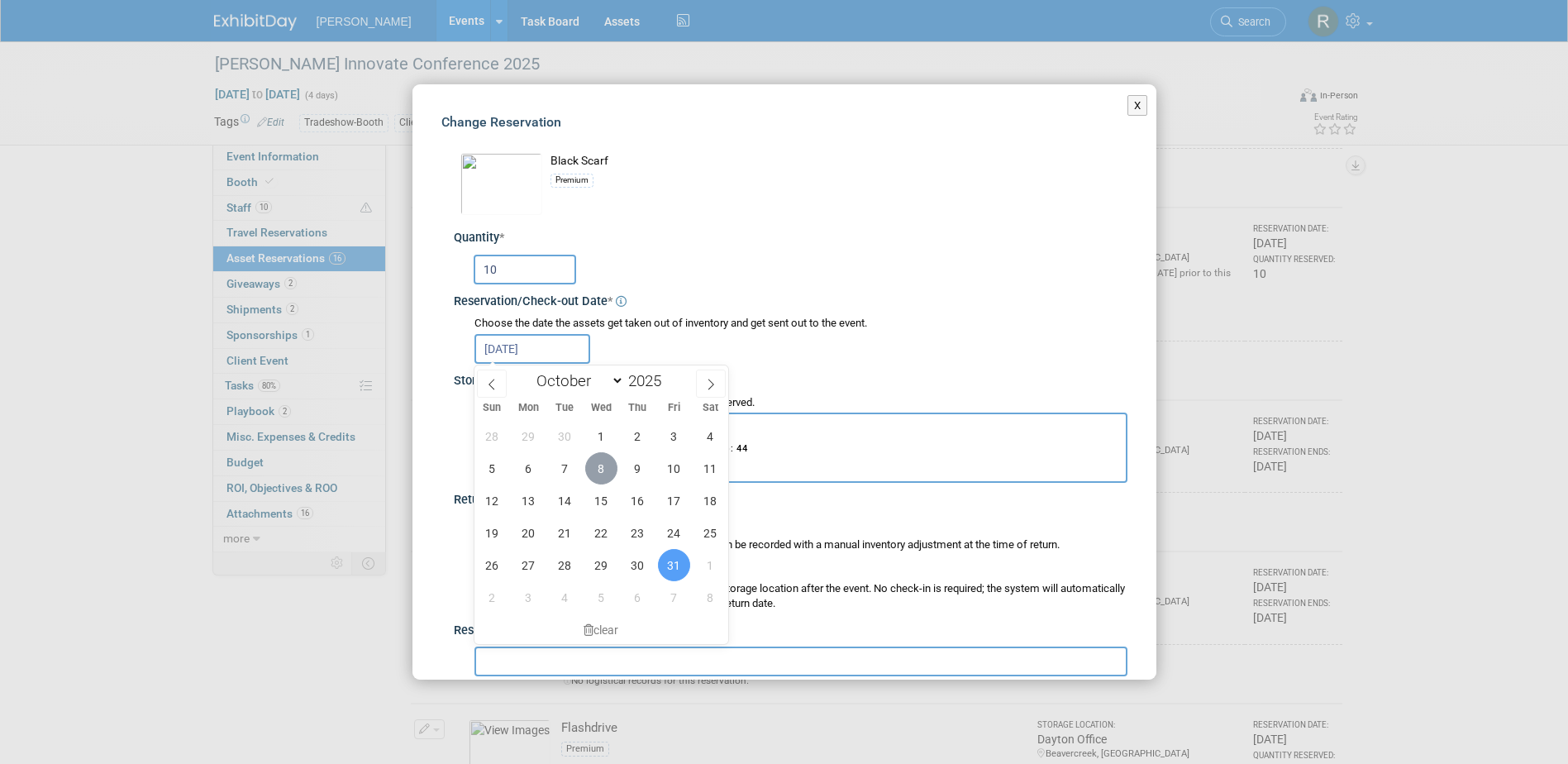
click at [604, 470] on span "8" at bounding box center [601, 468] width 33 height 32
type input "[DATE]"
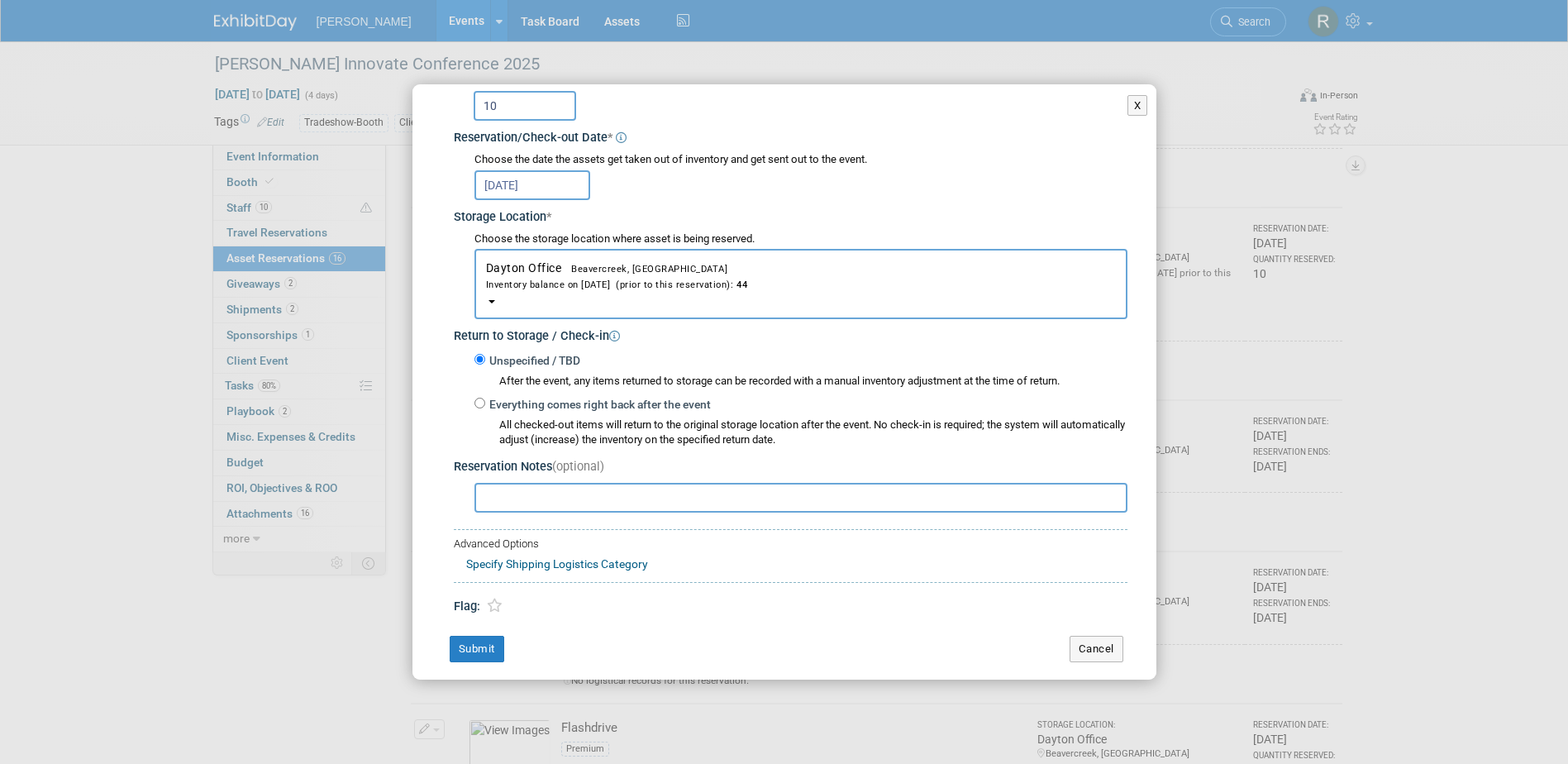
scroll to position [175, 0]
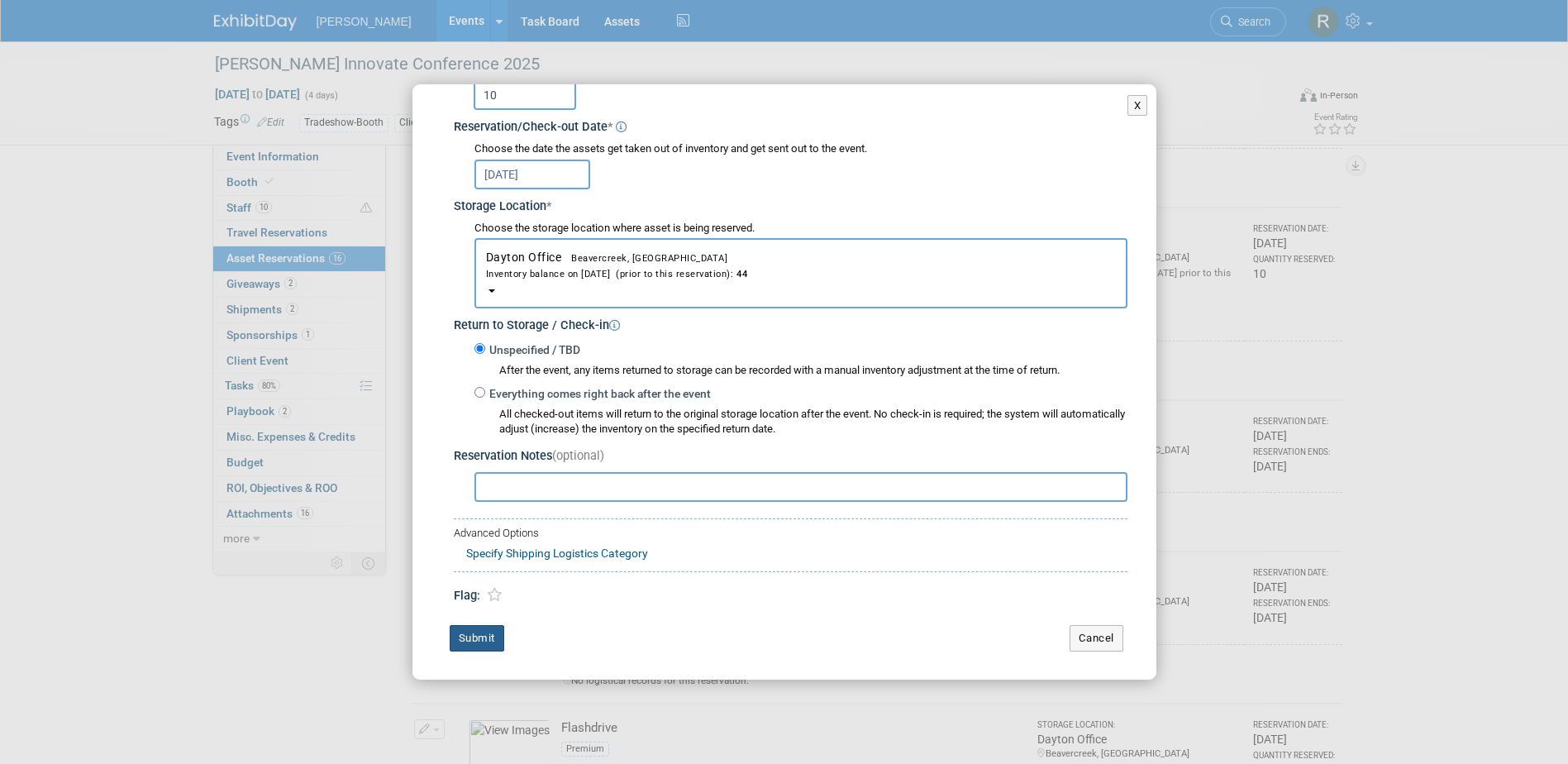
click at [474, 633] on button "Submit" at bounding box center [477, 638] width 54 height 26
